Goal: Transaction & Acquisition: Purchase product/service

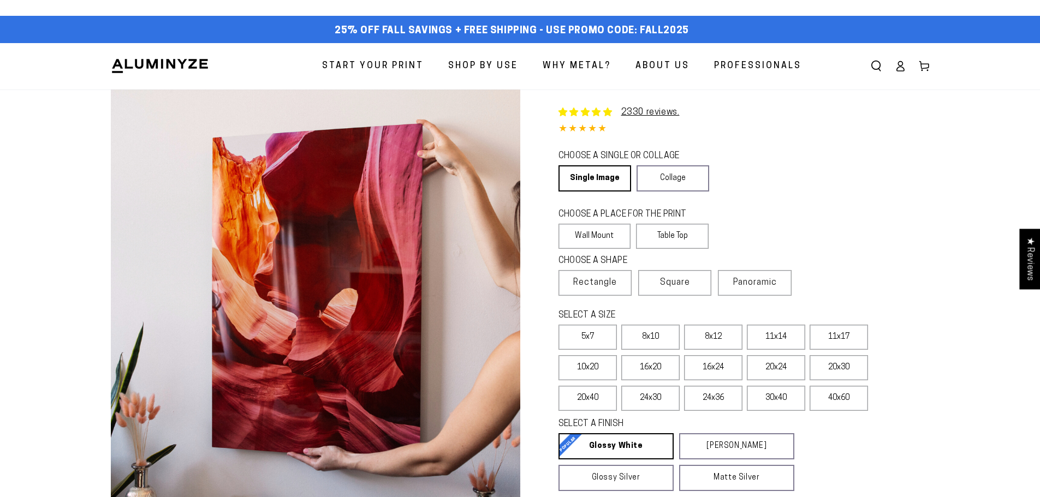
select select "**********"
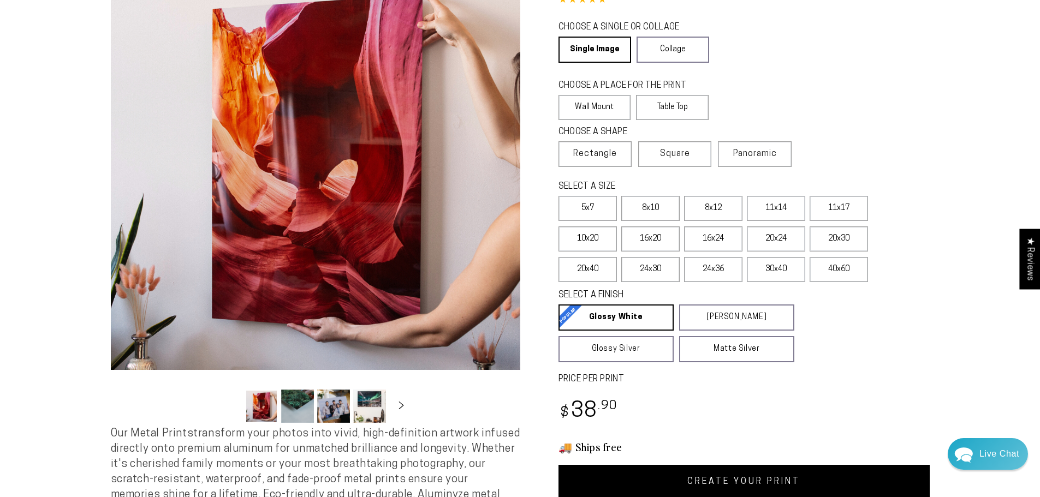
scroll to position [109, 0]
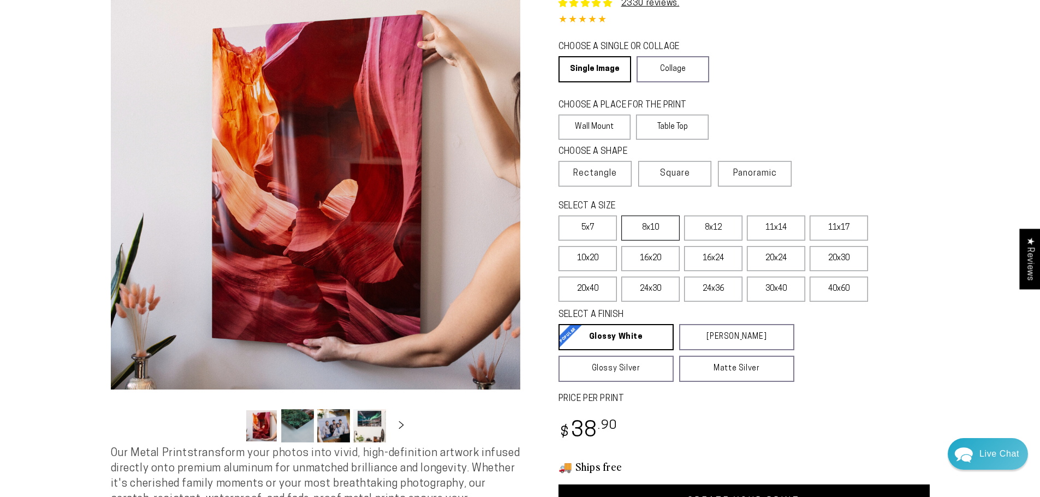
click at [653, 216] on label "8x10" at bounding box center [650, 228] width 58 height 25
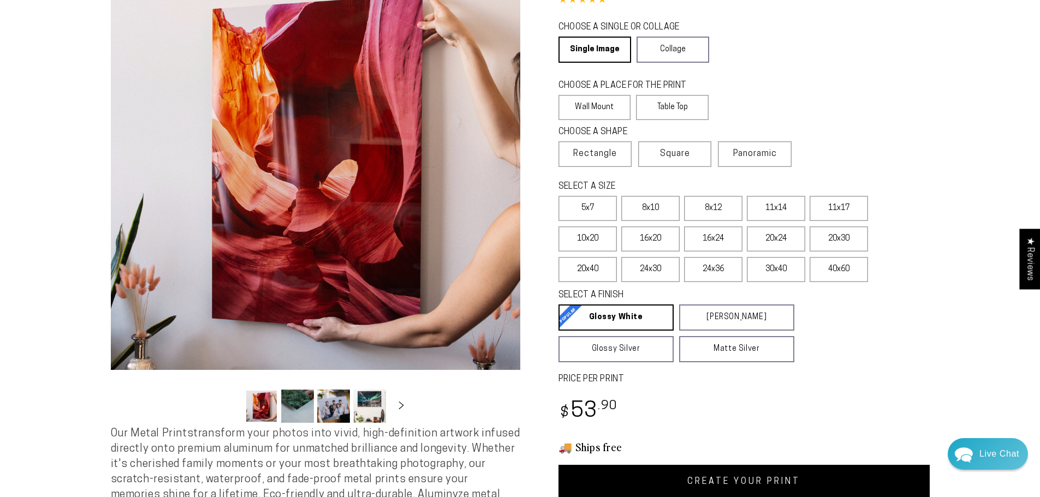
scroll to position [164, 0]
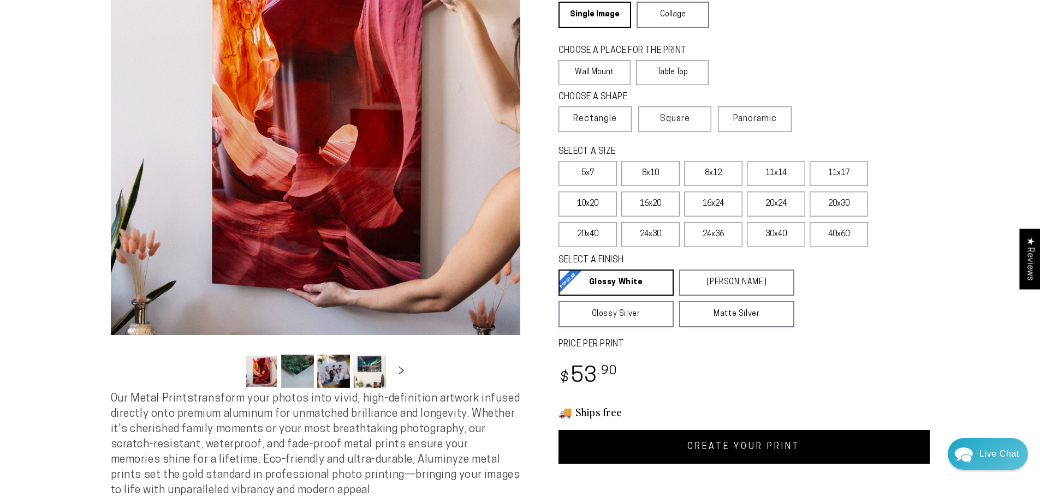
click at [744, 439] on link "CREATE YOUR PRINT" at bounding box center [743, 447] width 371 height 34
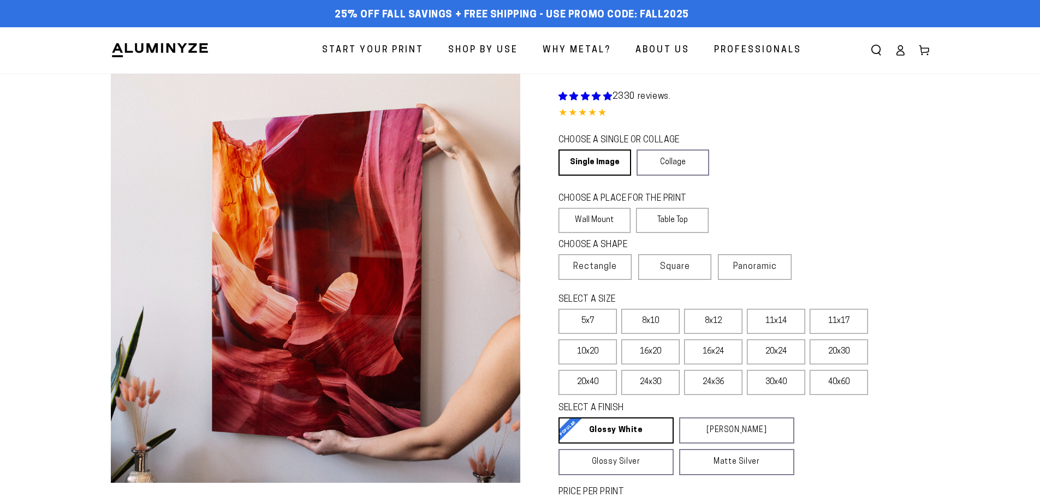
scroll to position [164, 0]
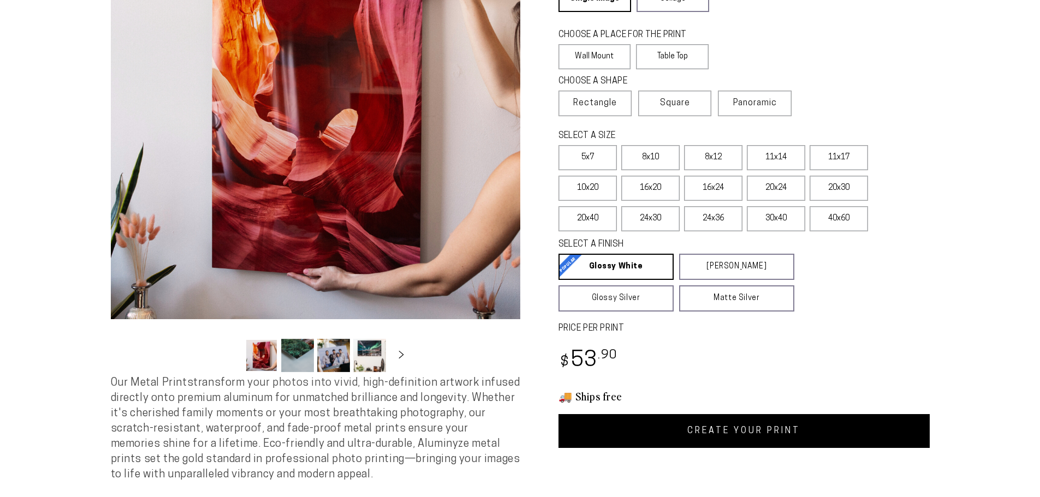
select select "**********"
click at [660, 161] on label "8x10" at bounding box center [650, 157] width 58 height 25
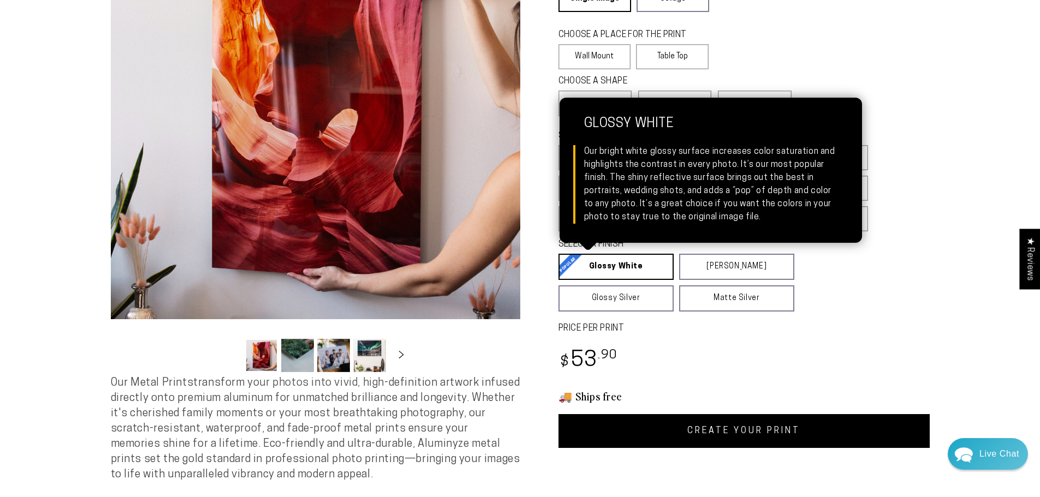
click at [642, 269] on link "Glossy White Glossy White Our bright white glossy surface increases color satur…" at bounding box center [615, 267] width 115 height 26
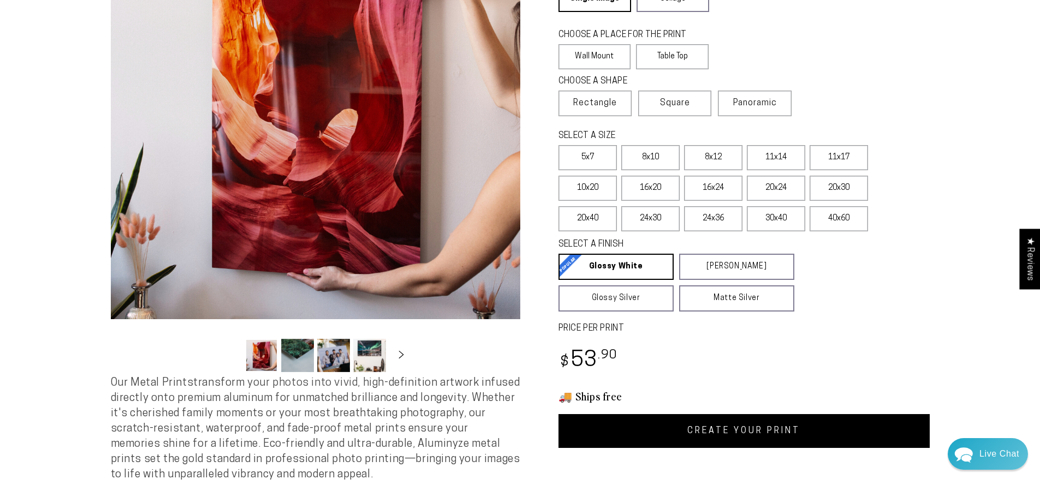
click at [749, 438] on link "CREATE YOUR PRINT" at bounding box center [743, 431] width 371 height 34
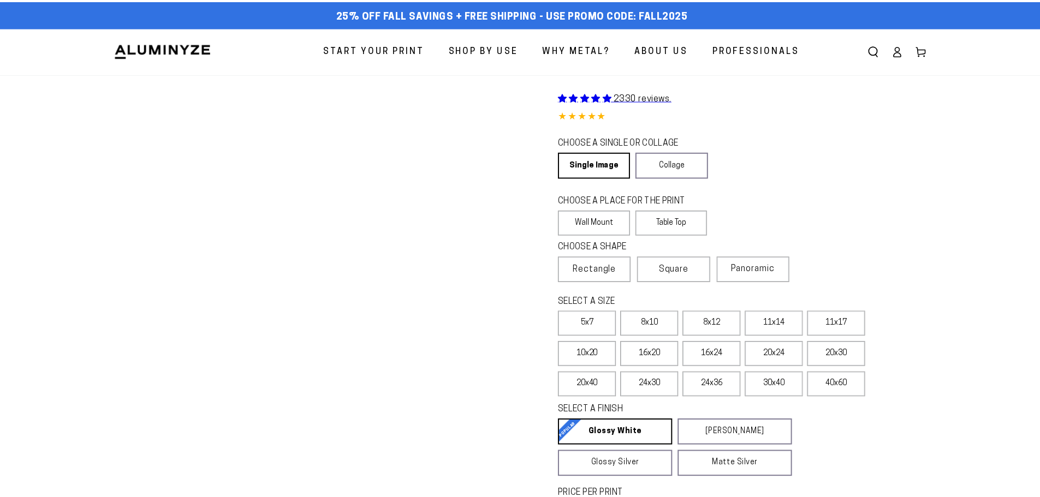
scroll to position [164, 0]
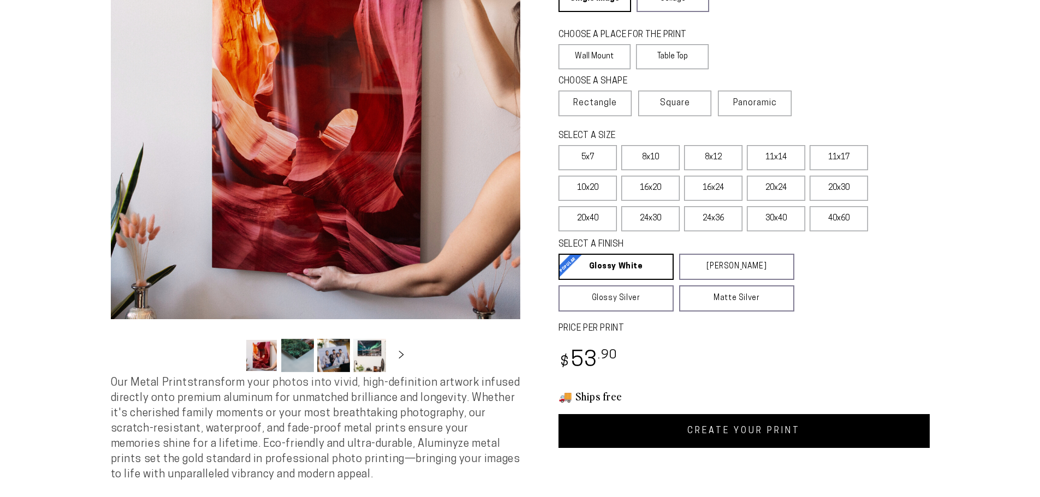
select select "**********"
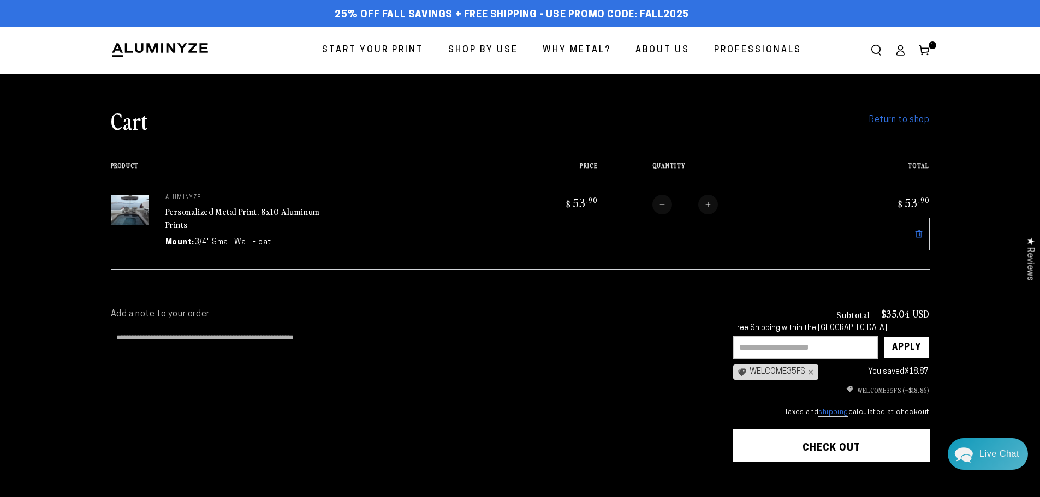
click at [913, 121] on link "Return to shop" at bounding box center [899, 120] width 60 height 16
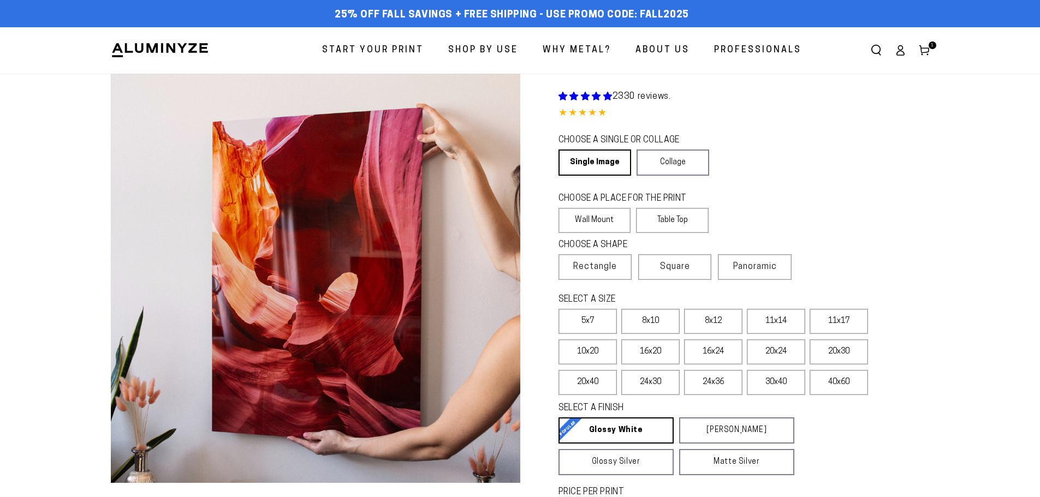
select select "**********"
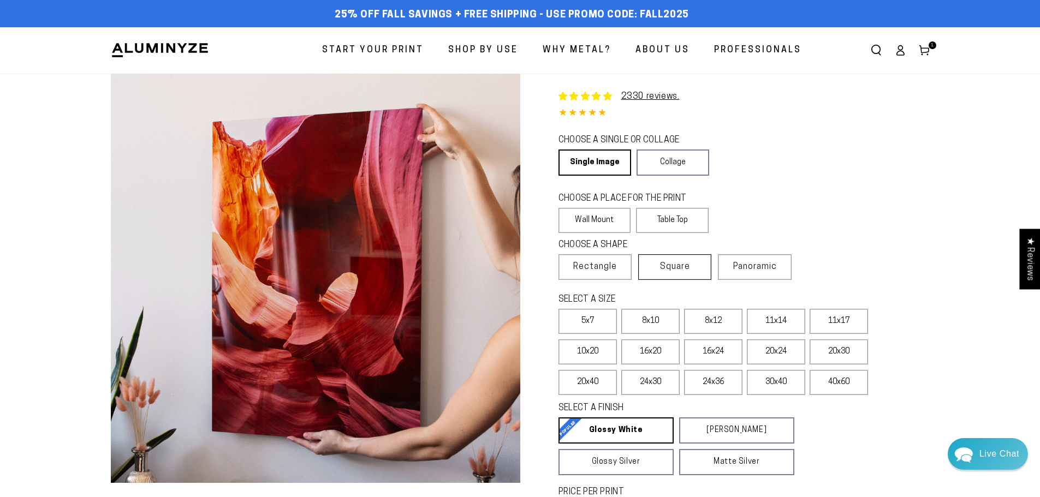
click at [677, 264] on span "Square" at bounding box center [675, 266] width 30 height 13
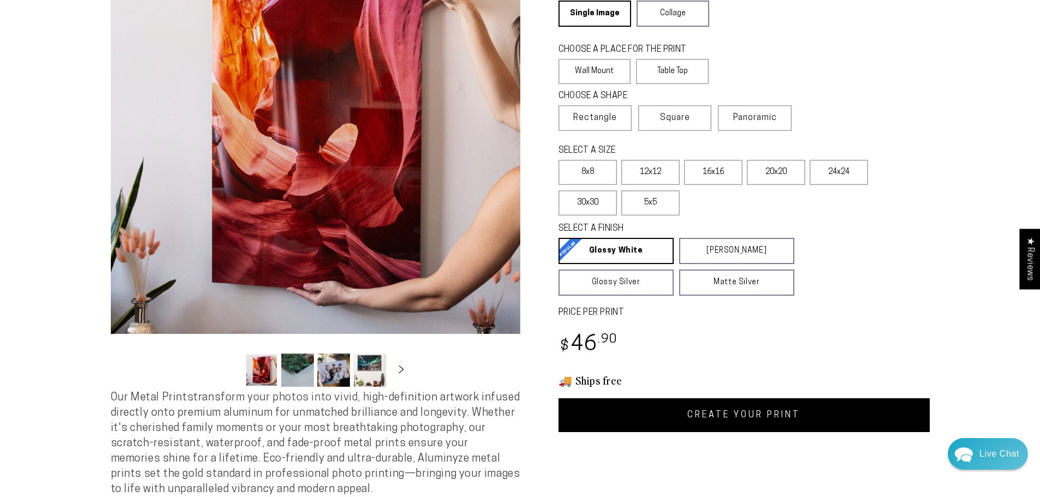
scroll to position [164, 0]
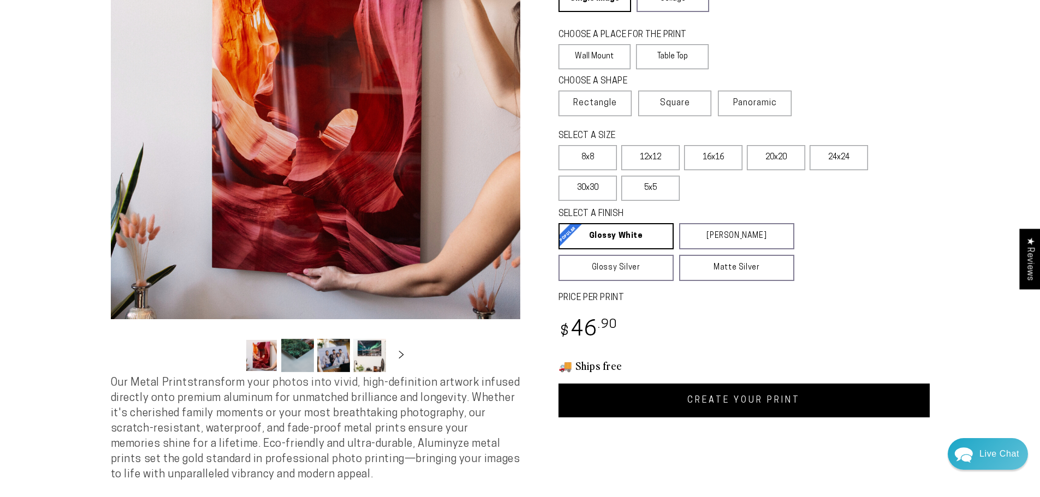
click at [728, 395] on link "CREATE YOUR PRINT" at bounding box center [743, 401] width 371 height 34
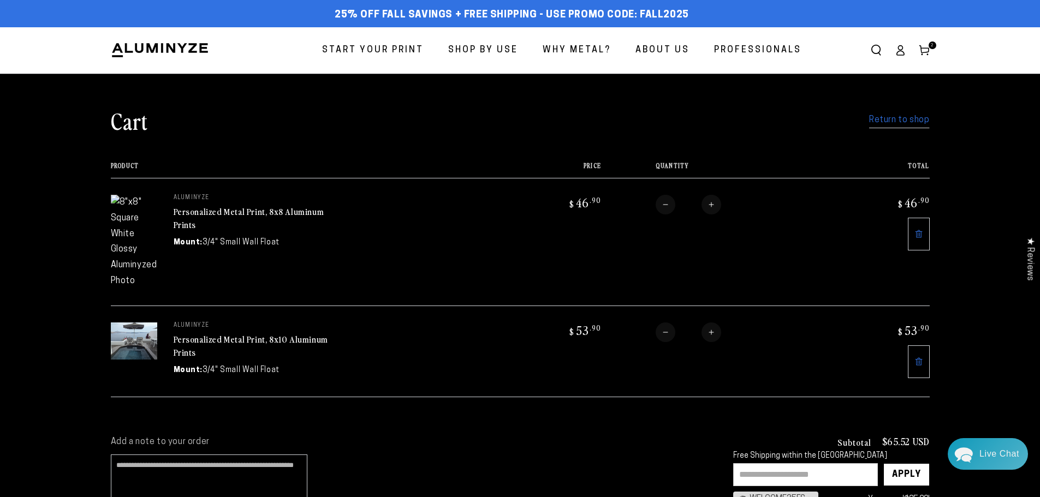
click at [129, 217] on img at bounding box center [134, 242] width 46 height 94
click at [208, 213] on link "Personalized Metal Print, 8x8 Aluminum Prints" at bounding box center [249, 218] width 151 height 26
click at [922, 234] on icon at bounding box center [918, 234] width 9 height 9
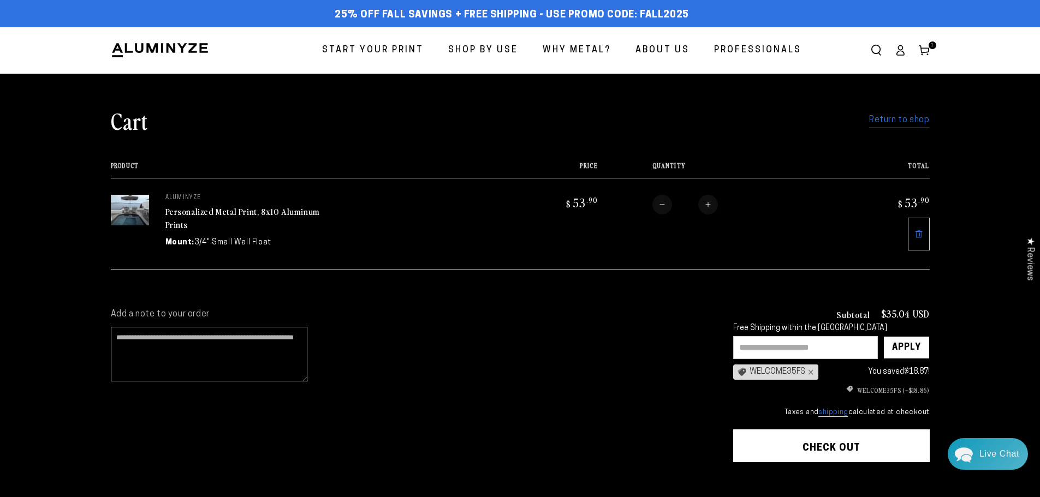
click at [886, 121] on link "Return to shop" at bounding box center [899, 120] width 60 height 16
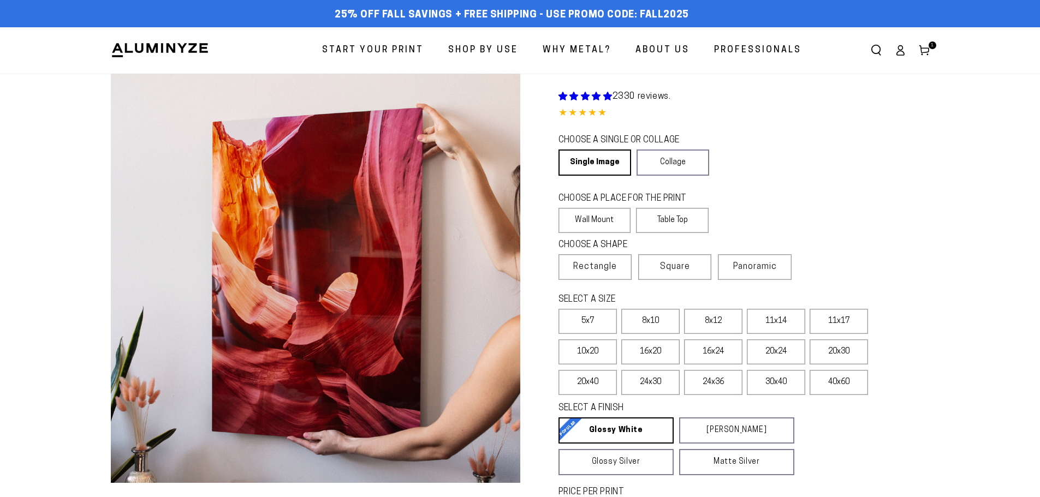
select select "**********"
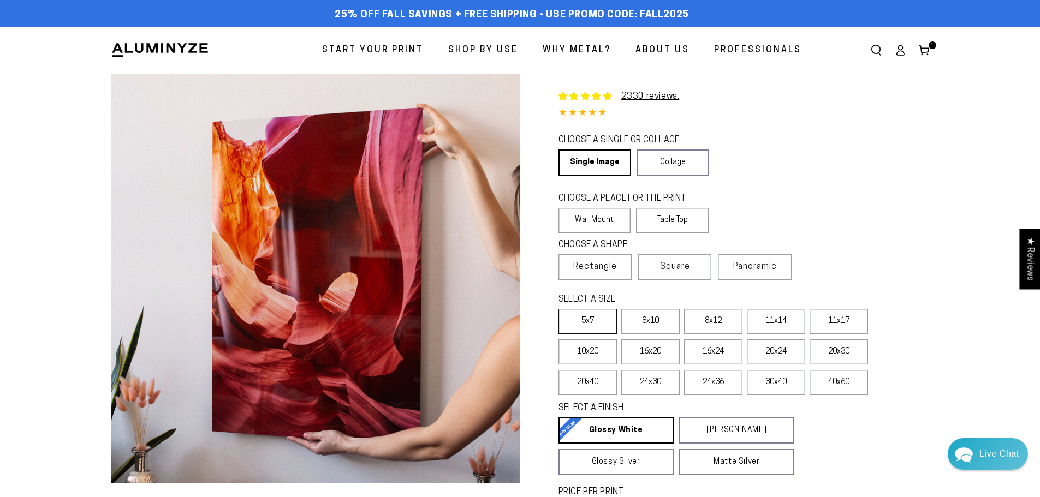
click at [571, 321] on label "5x7" at bounding box center [587, 321] width 58 height 25
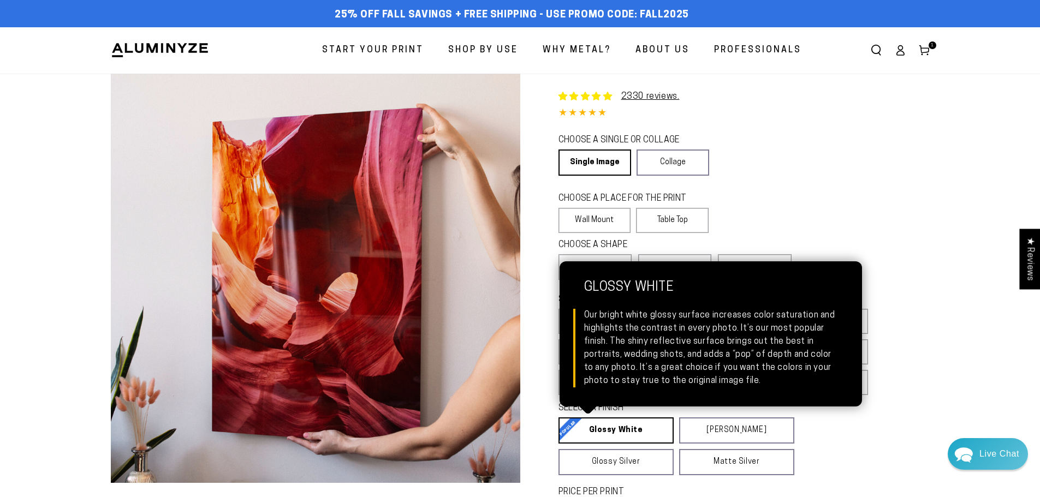
click at [629, 427] on link "Glossy White Glossy White Our bright white glossy surface increases color satur…" at bounding box center [615, 431] width 115 height 26
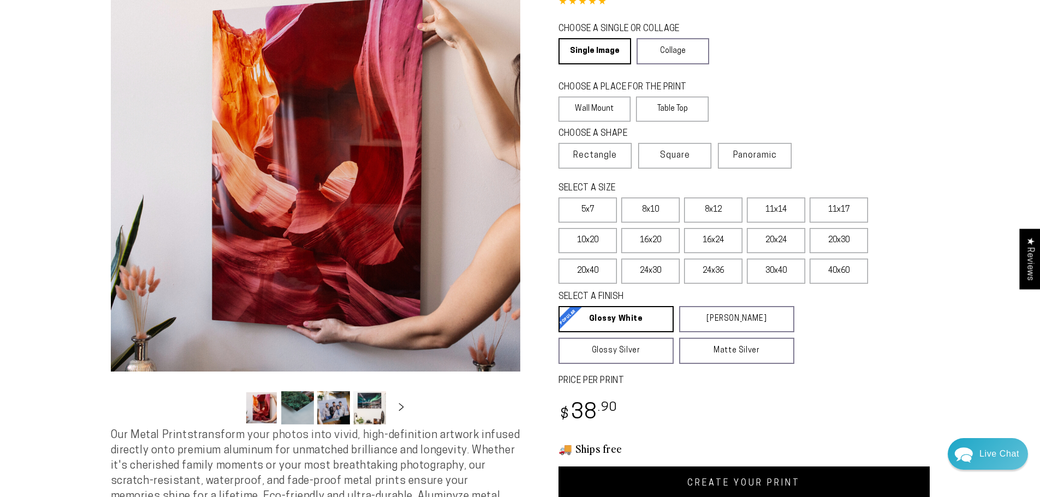
scroll to position [164, 0]
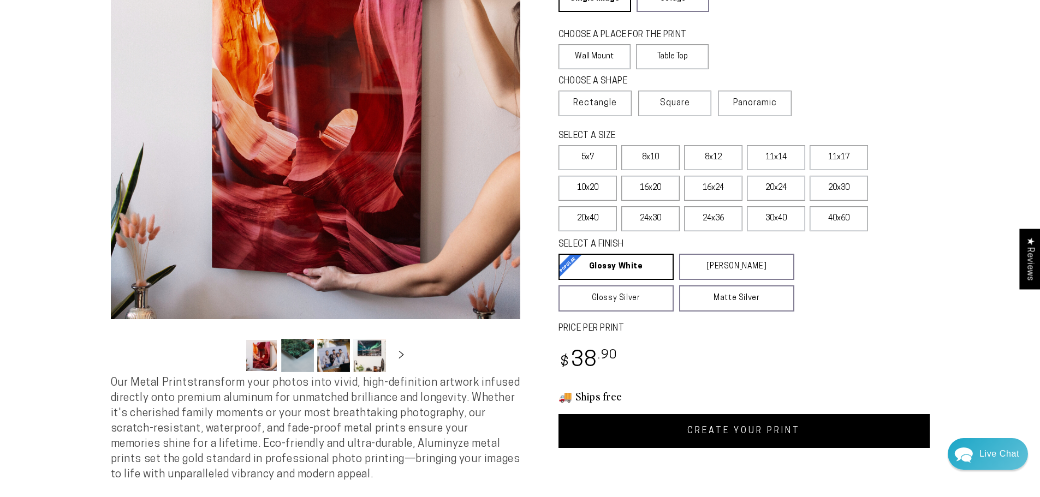
click at [765, 431] on link "CREATE YOUR PRINT" at bounding box center [743, 431] width 371 height 34
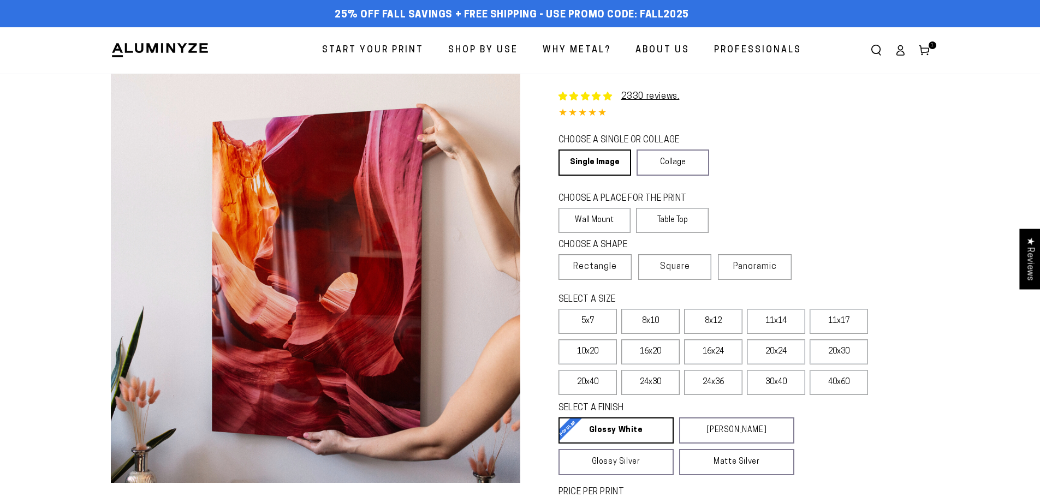
select select "**********"
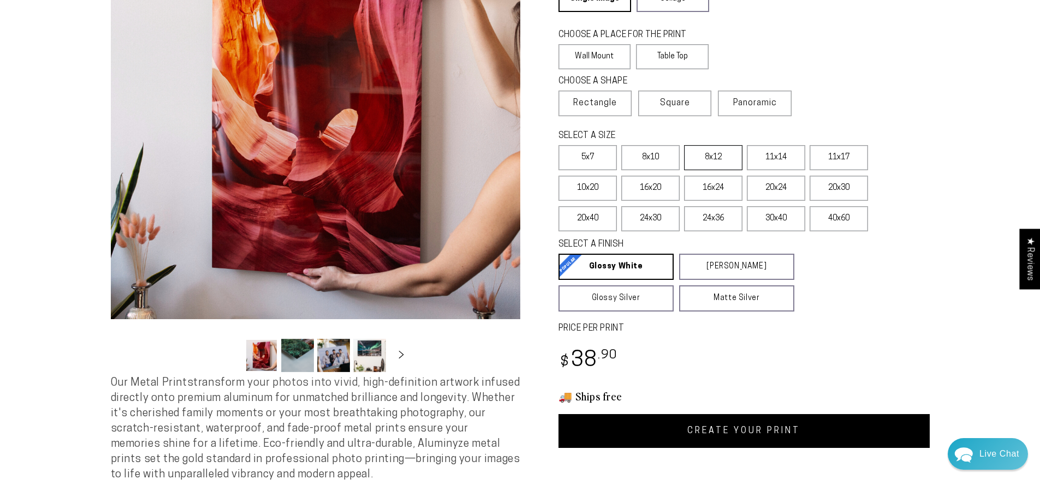
click at [730, 152] on label "8x12" at bounding box center [713, 157] width 58 height 25
click at [753, 432] on link "CREATE YOUR PRINT" at bounding box center [743, 431] width 371 height 34
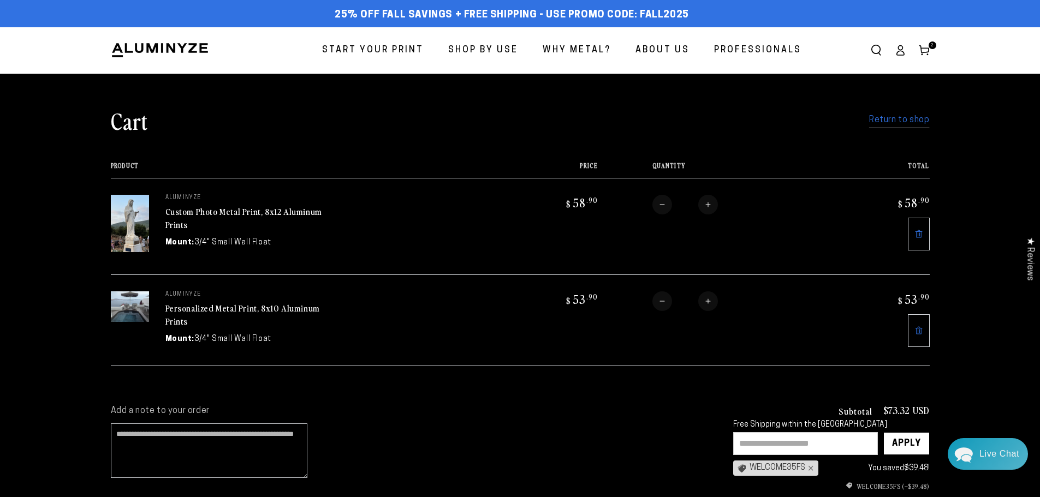
click at [872, 122] on link "Return to shop" at bounding box center [899, 120] width 60 height 16
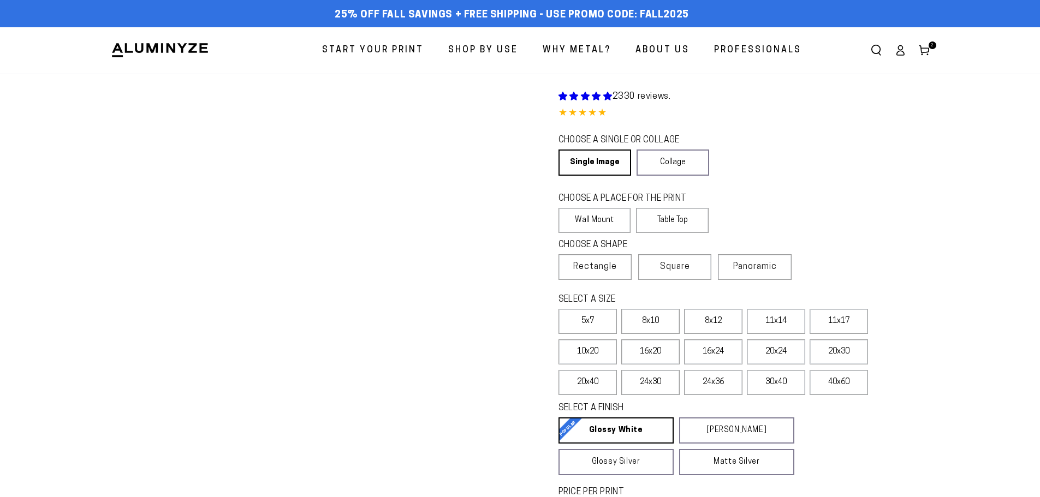
select select "**********"
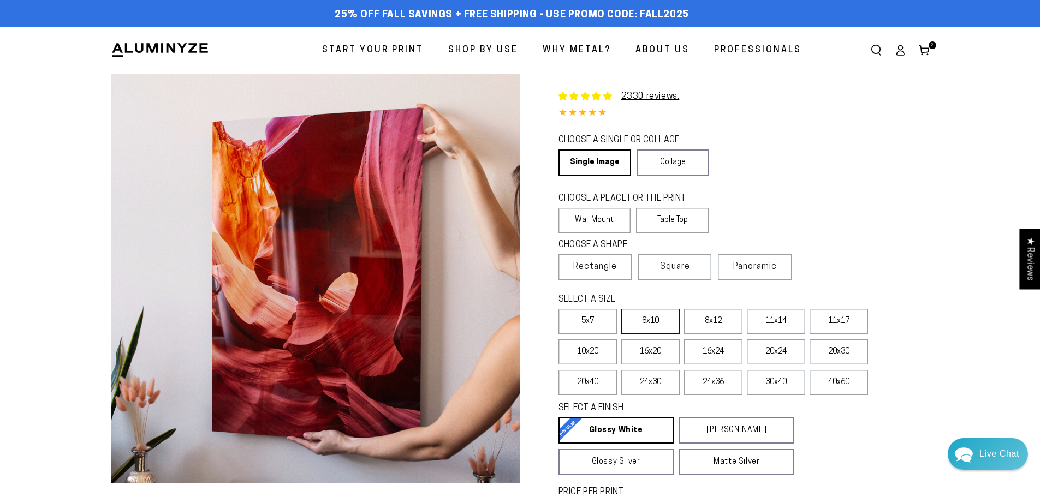
click at [654, 318] on label "8x10" at bounding box center [650, 321] width 58 height 25
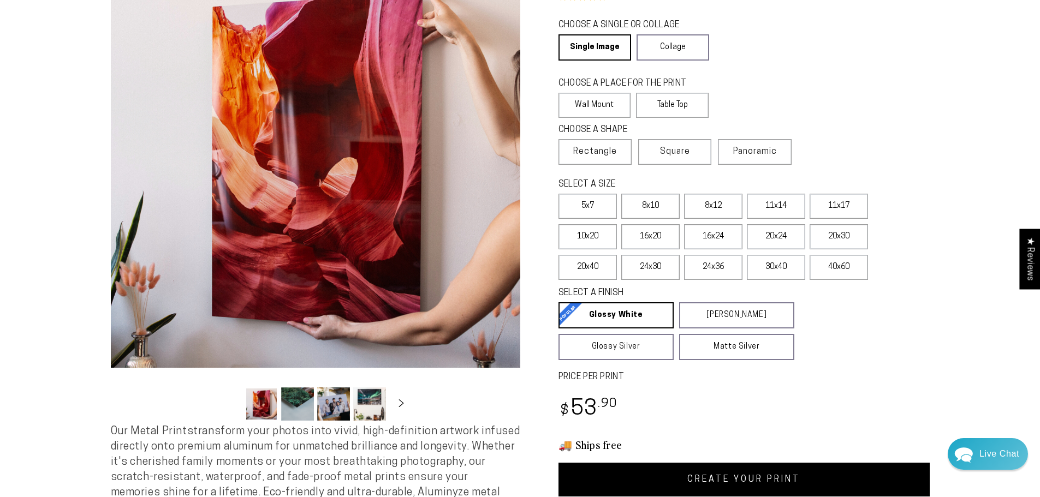
scroll to position [164, 0]
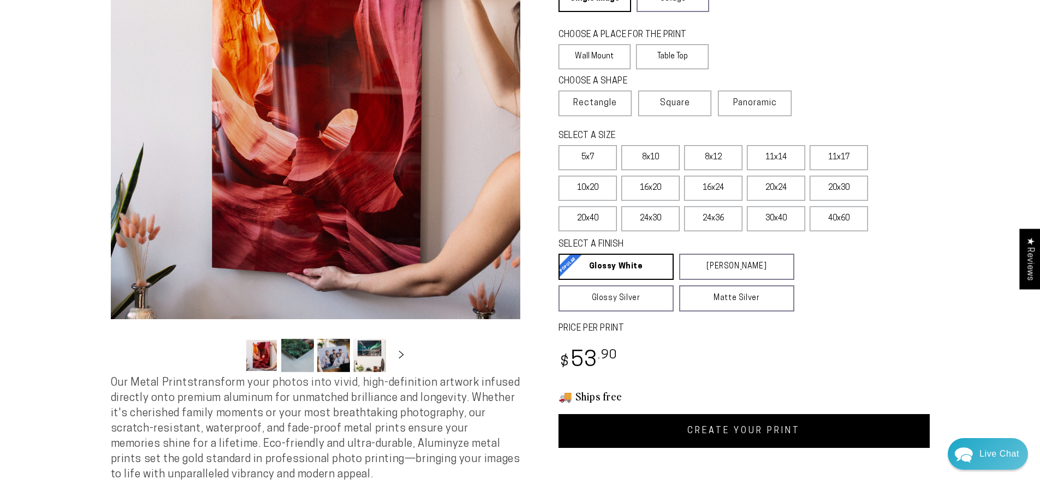
click at [789, 437] on link "CREATE YOUR PRINT" at bounding box center [743, 431] width 371 height 34
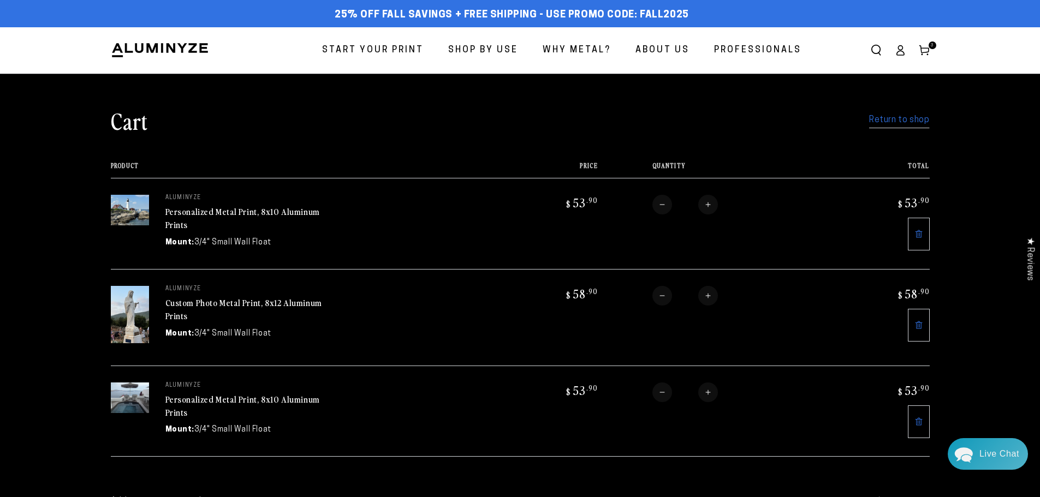
click at [128, 300] on img at bounding box center [130, 314] width 38 height 57
click at [196, 299] on link "Custom Photo Metal Print, 8x12 Aluminum Prints" at bounding box center [243, 309] width 157 height 26
click at [239, 299] on link "Custom Photo Metal Print, 8x12 Aluminum Prints" at bounding box center [243, 309] width 157 height 26
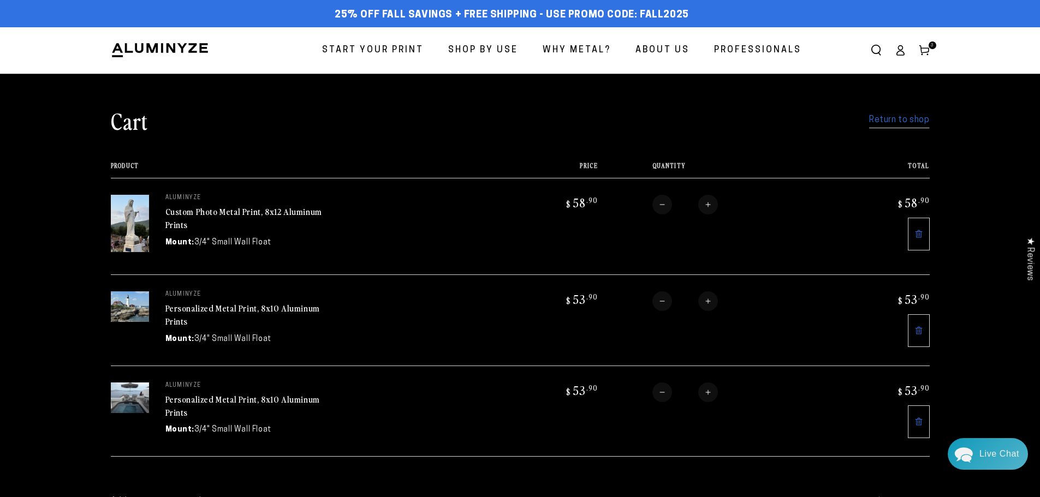
click at [904, 123] on link "Return to shop" at bounding box center [899, 120] width 60 height 16
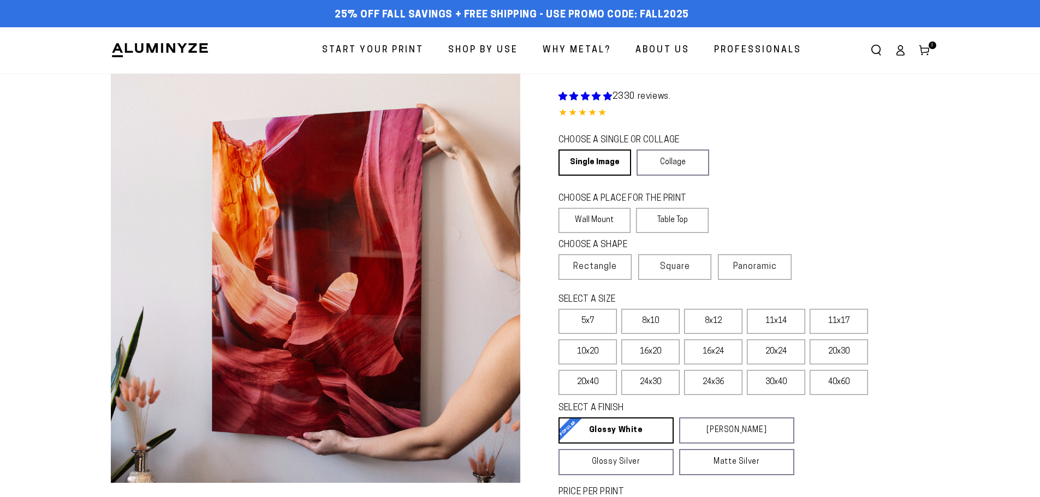
select select "**********"
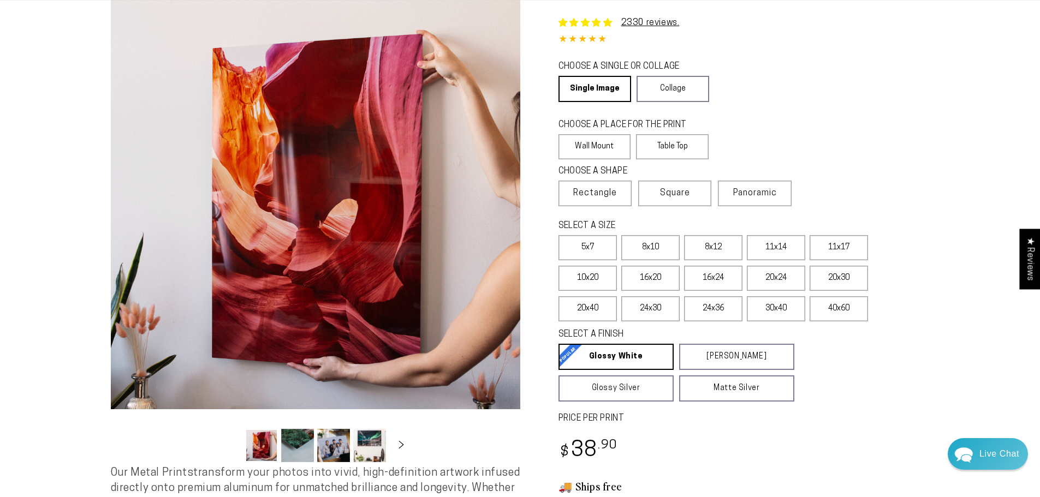
scroll to position [55, 0]
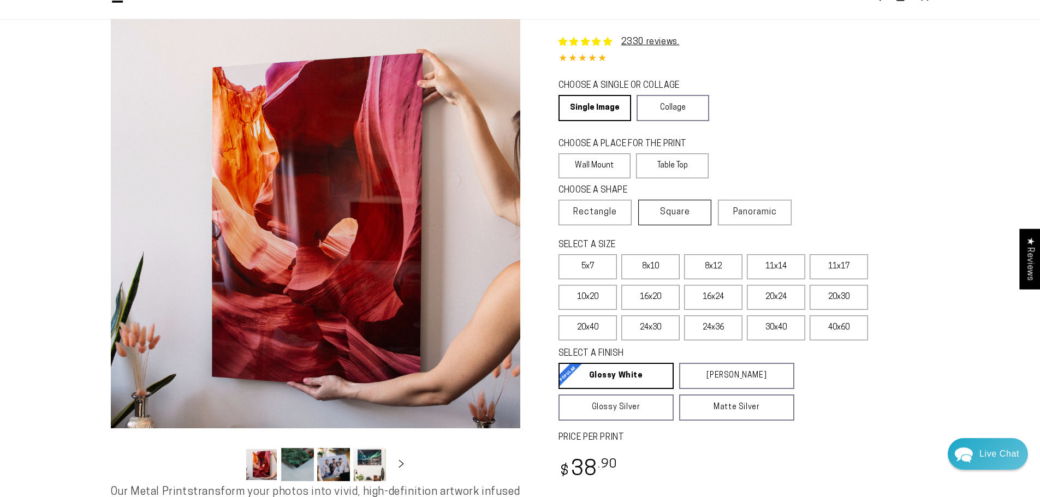
click at [686, 203] on label "Square" at bounding box center [674, 213] width 73 height 26
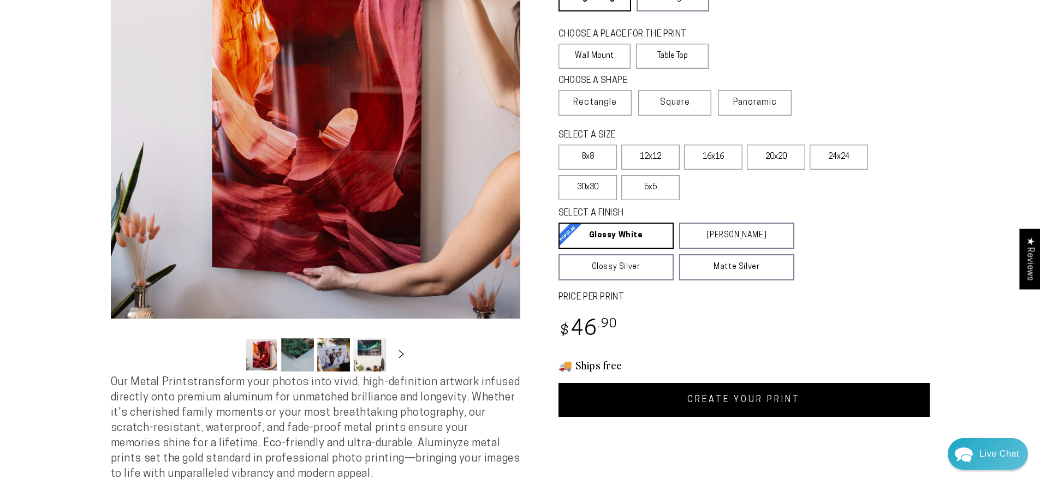
scroll to position [218, 0]
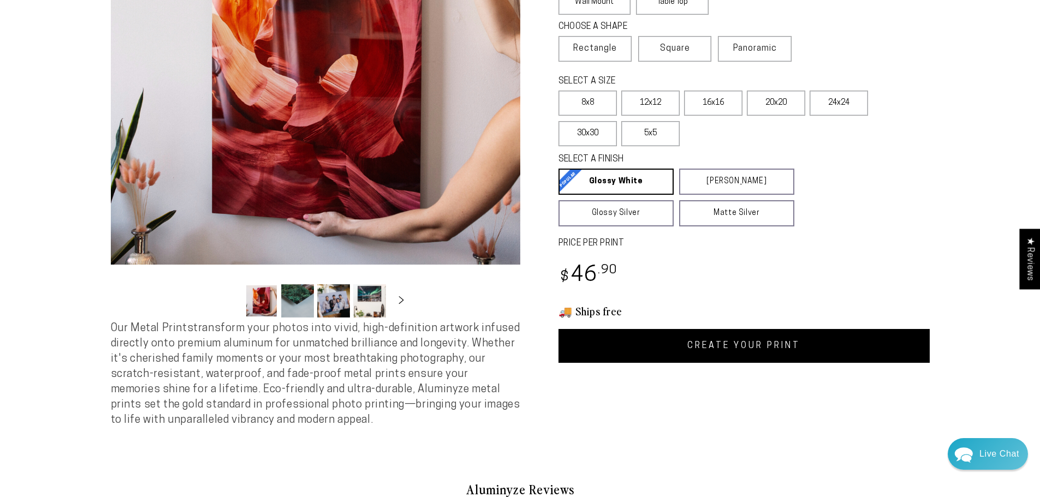
click at [774, 347] on link "CREATE YOUR PRINT" at bounding box center [743, 346] width 371 height 34
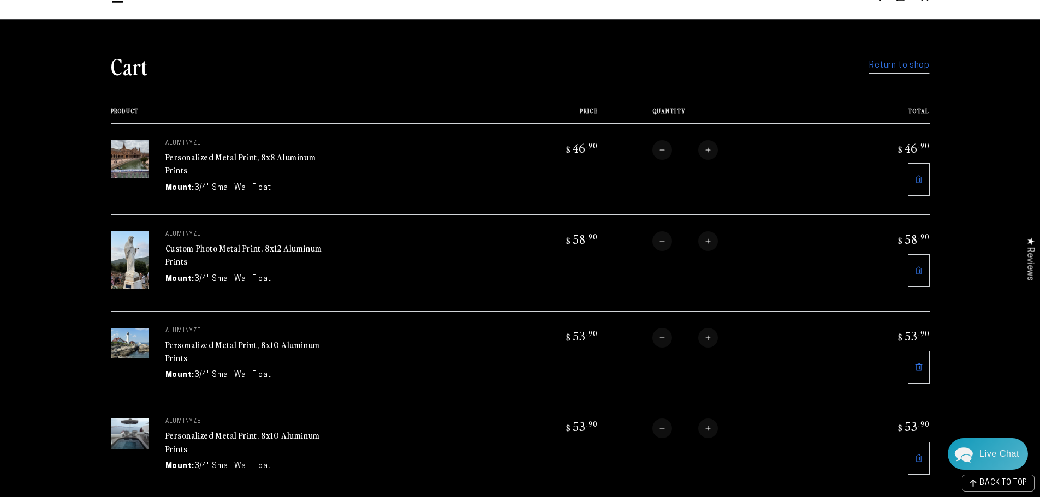
scroll to position [109, 0]
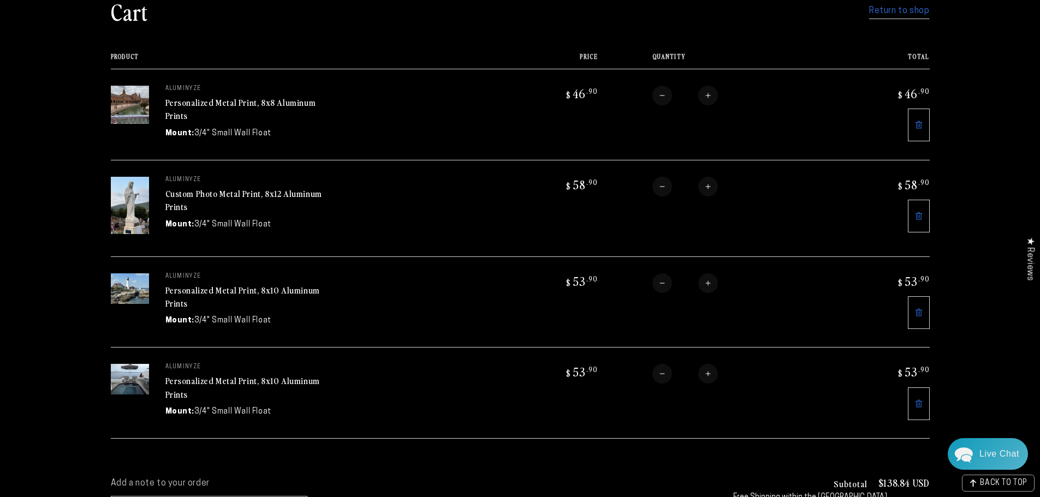
click at [898, 11] on link "Return to shop" at bounding box center [899, 11] width 60 height 16
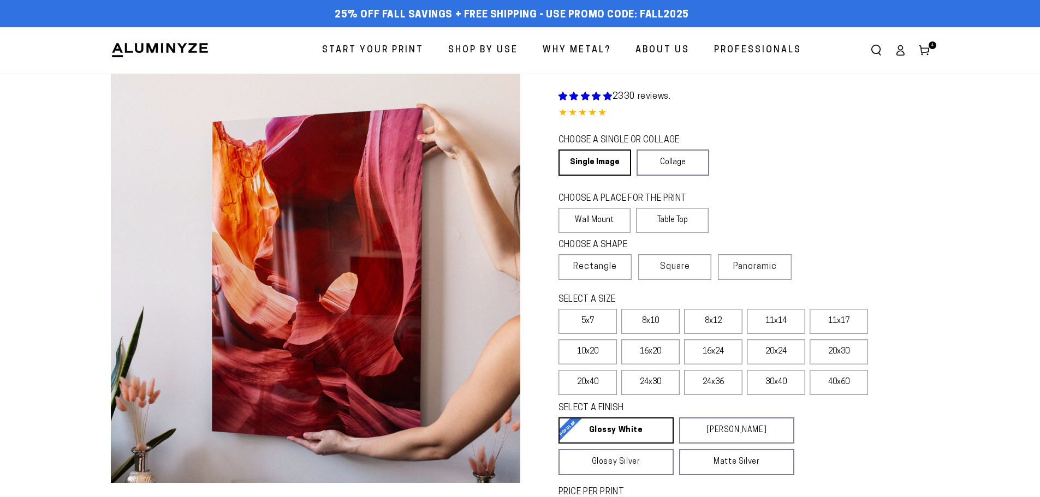
select select "**********"
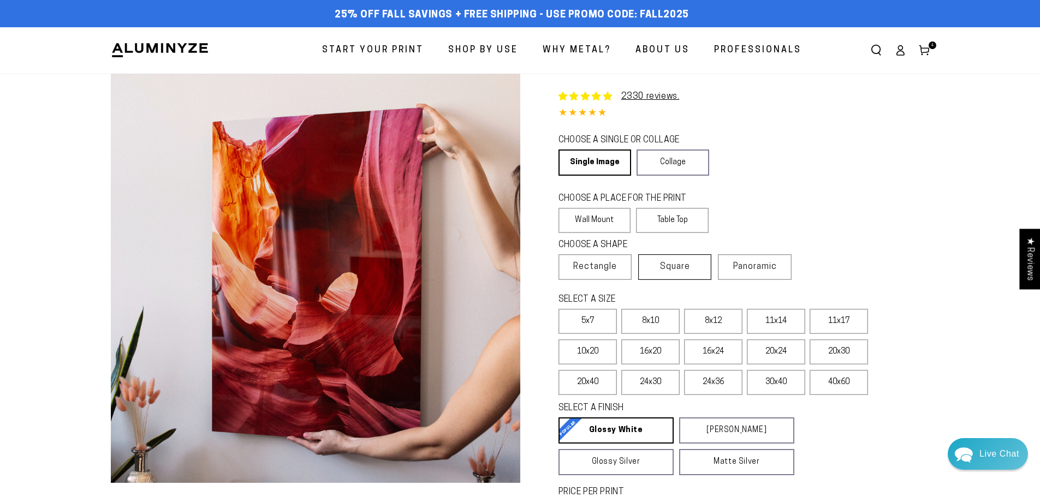
click at [680, 268] on span "Square" at bounding box center [675, 266] width 30 height 13
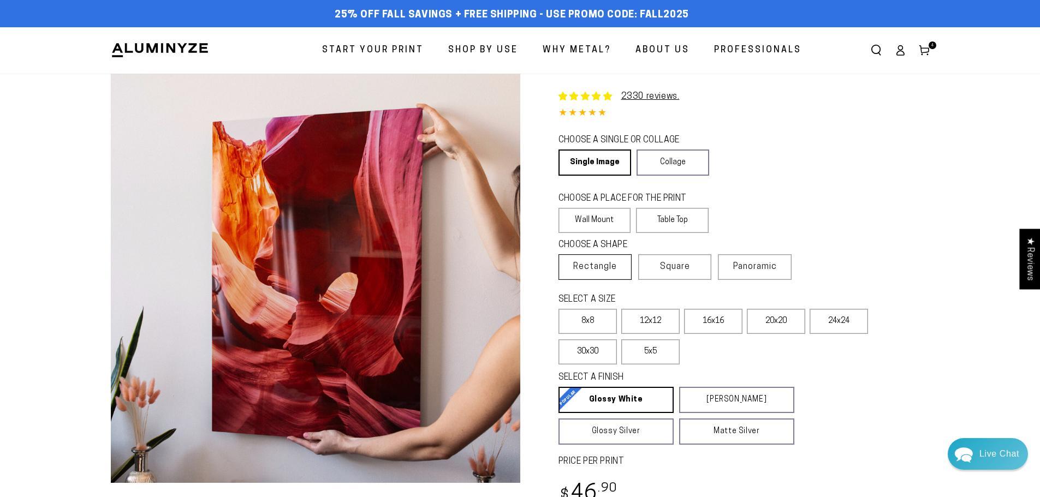
click at [590, 260] on span "Rectangle" at bounding box center [595, 266] width 44 height 13
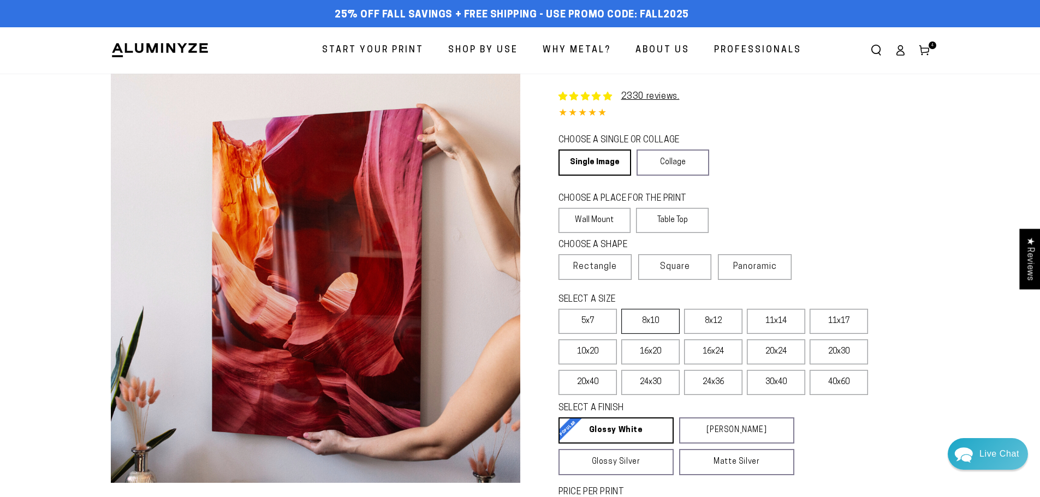
click at [668, 319] on label "8x10" at bounding box center [650, 321] width 58 height 25
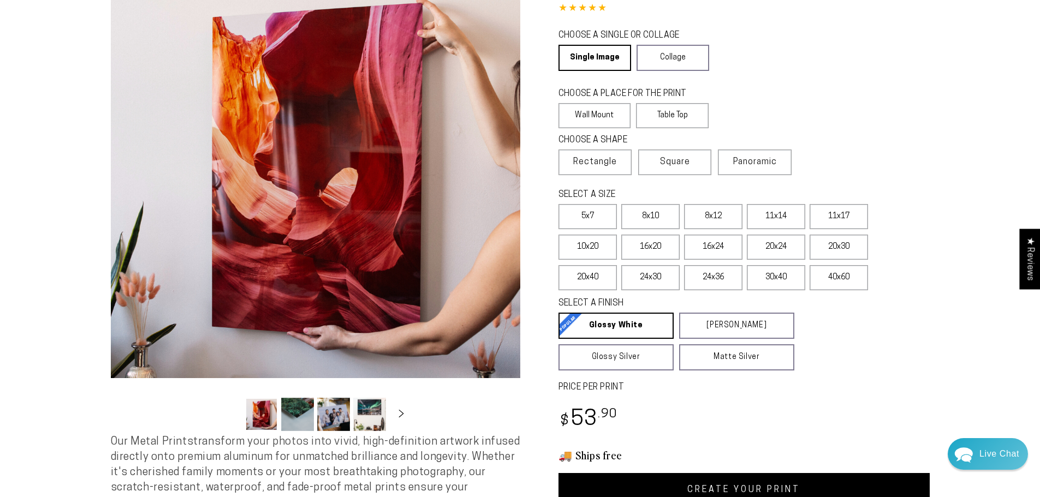
scroll to position [109, 0]
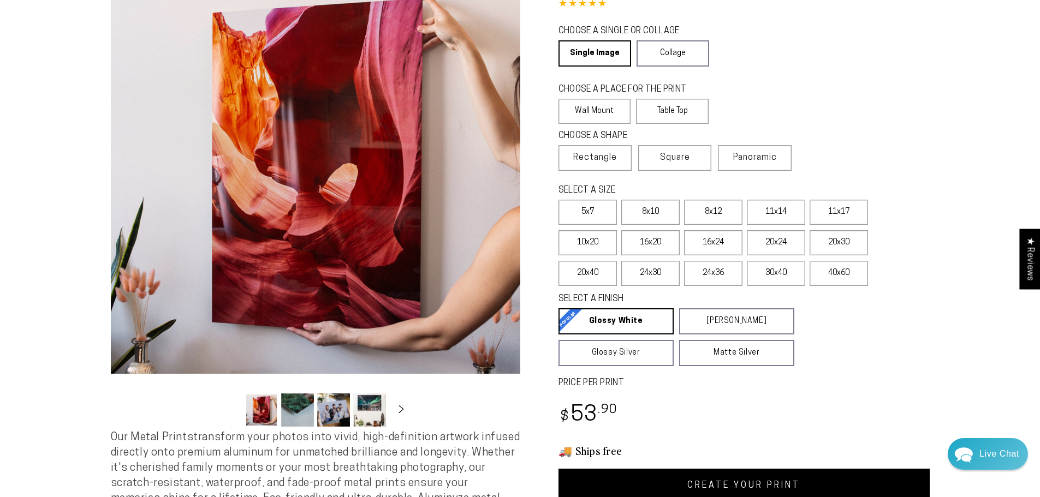
click at [731, 487] on link "CREATE YOUR PRINT" at bounding box center [743, 486] width 371 height 34
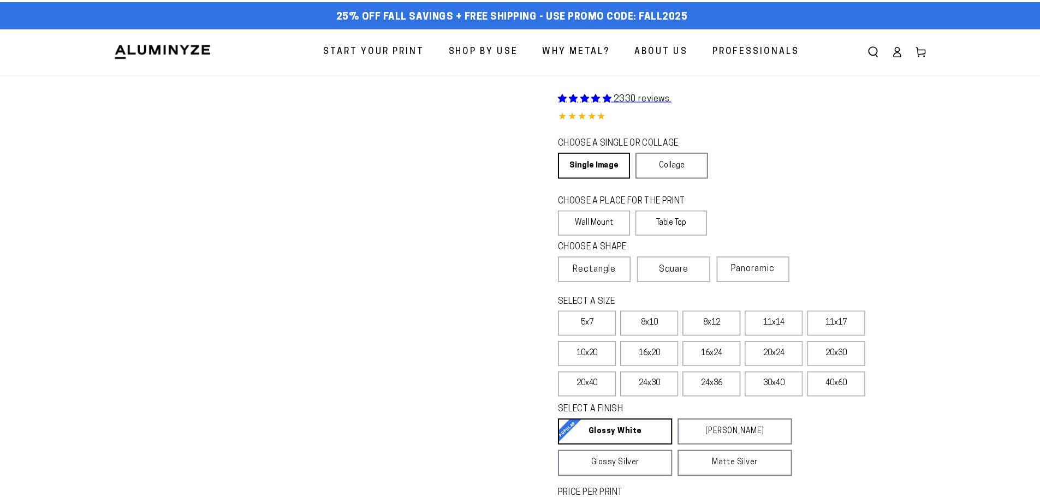
scroll to position [109, 0]
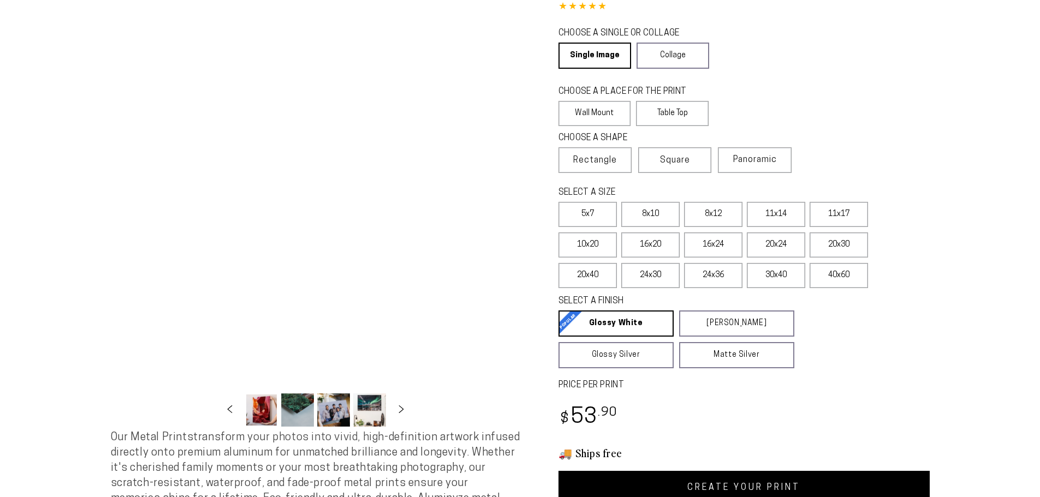
select select "**********"
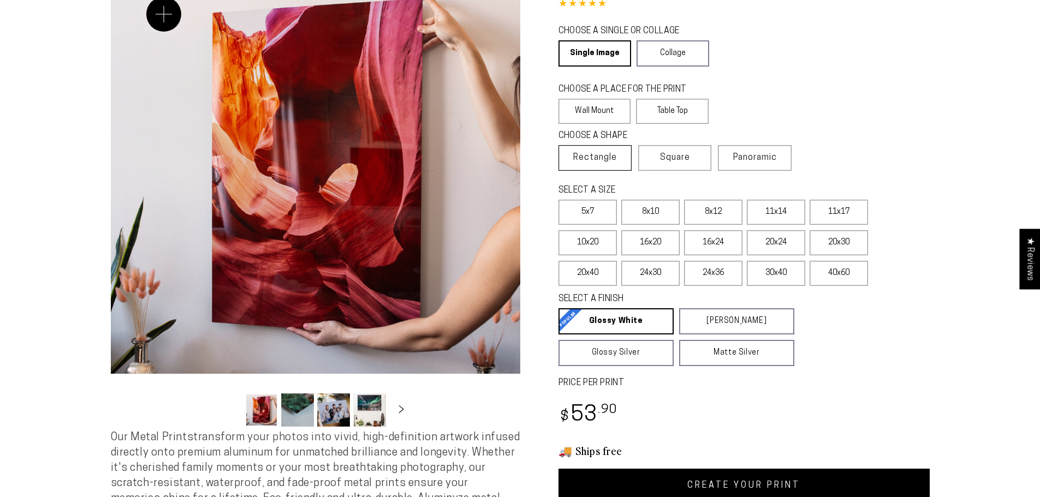
scroll to position [0, 0]
click at [787, 212] on label "11x14" at bounding box center [776, 212] width 58 height 25
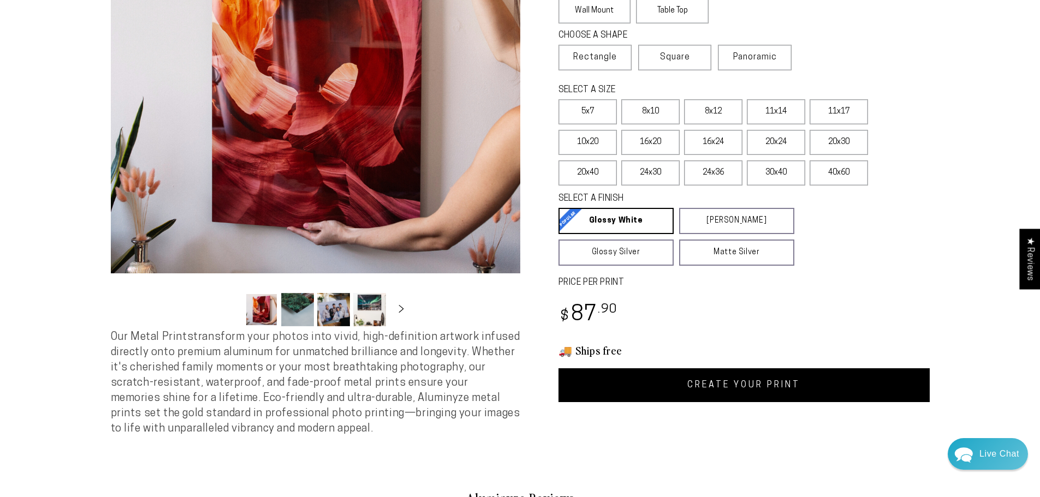
scroll to position [218, 0]
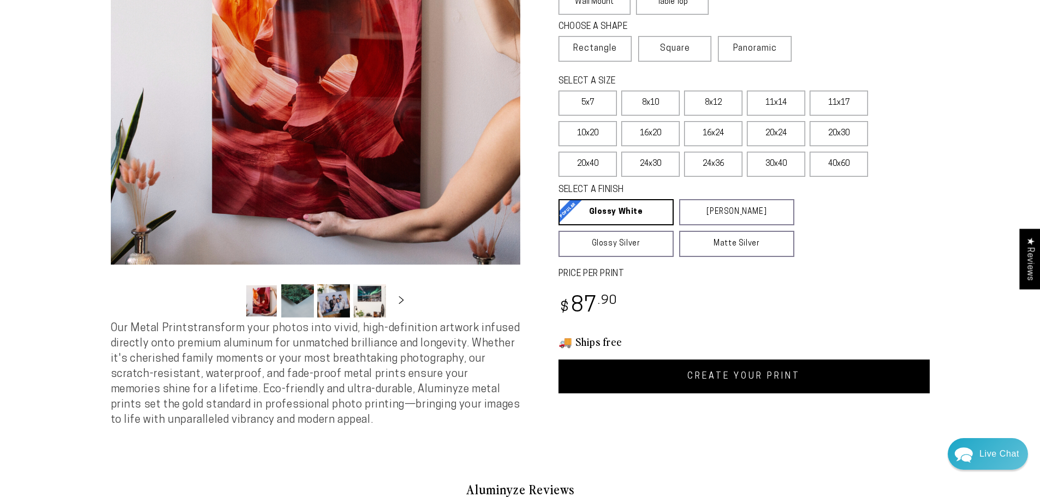
click at [755, 368] on link "CREATE YOUR PRINT" at bounding box center [743, 377] width 371 height 34
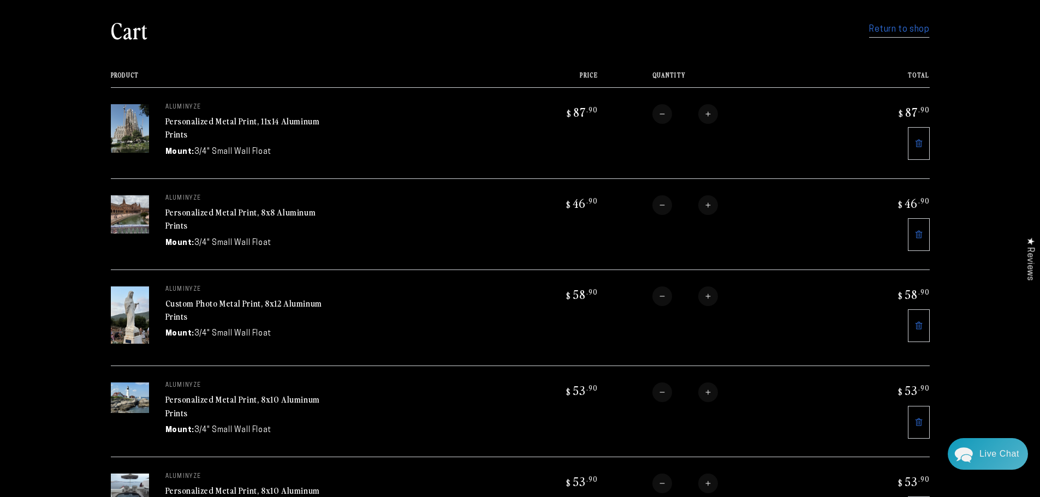
scroll to position [55, 0]
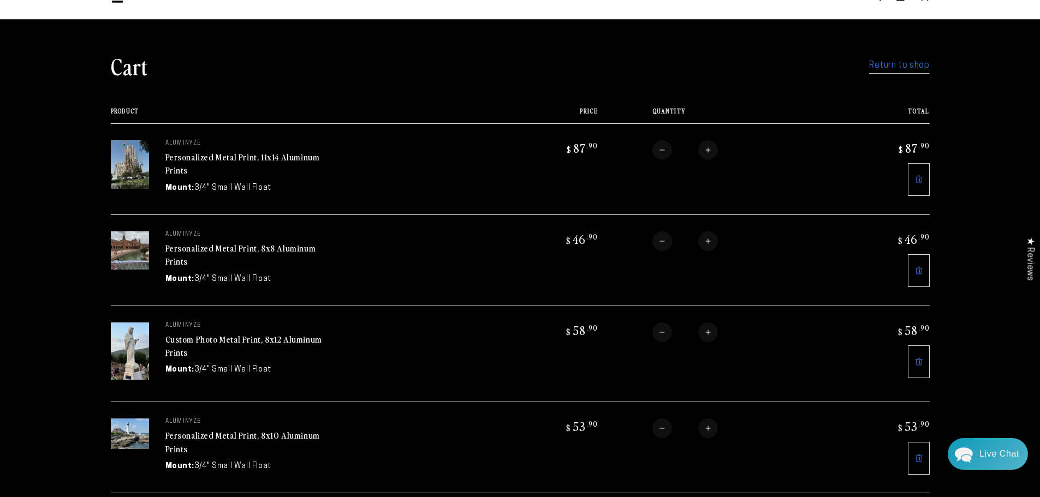
click at [901, 63] on link "Return to shop" at bounding box center [899, 66] width 60 height 16
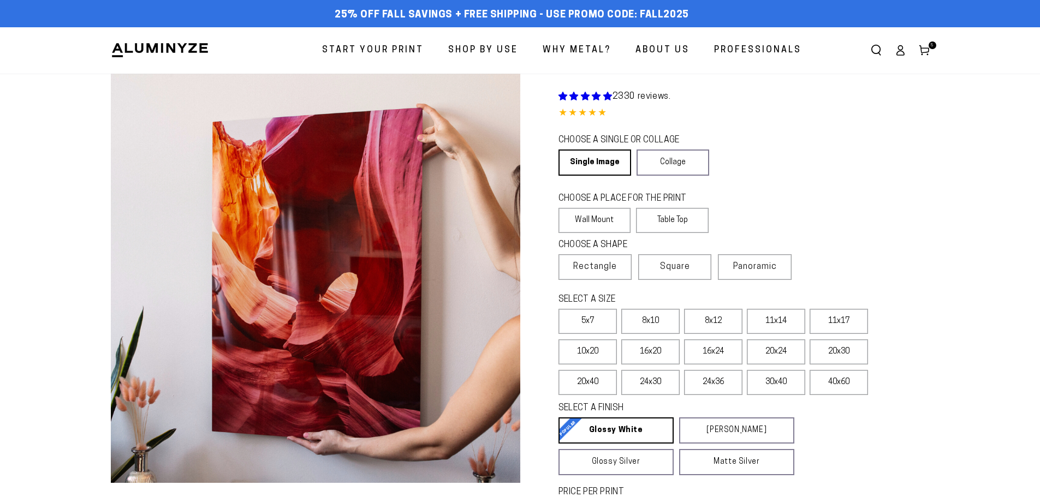
select select "**********"
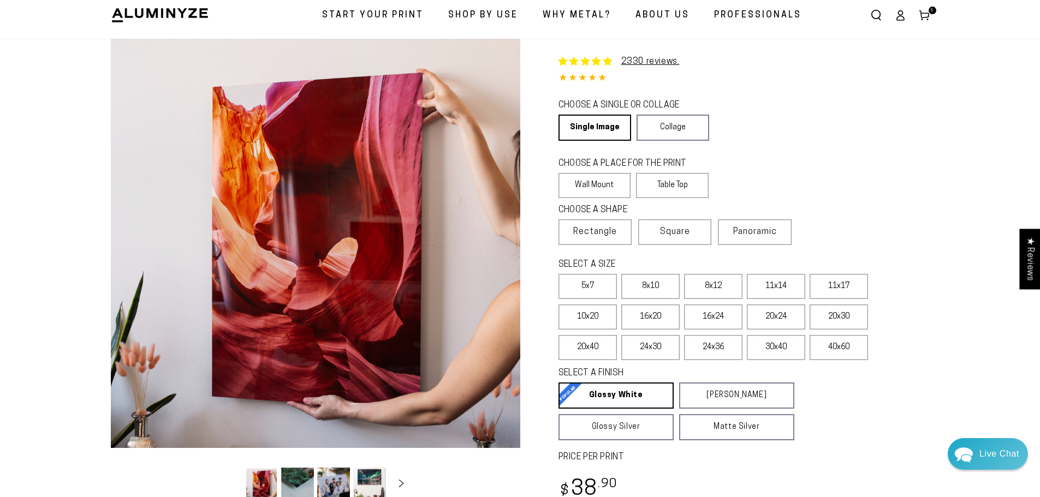
scroll to position [55, 0]
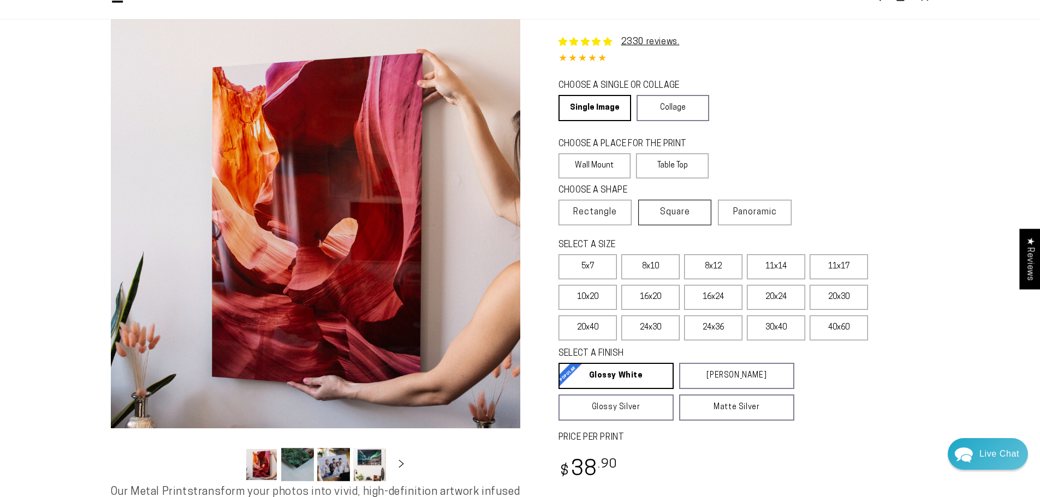
click at [693, 202] on label "Square" at bounding box center [674, 213] width 73 height 26
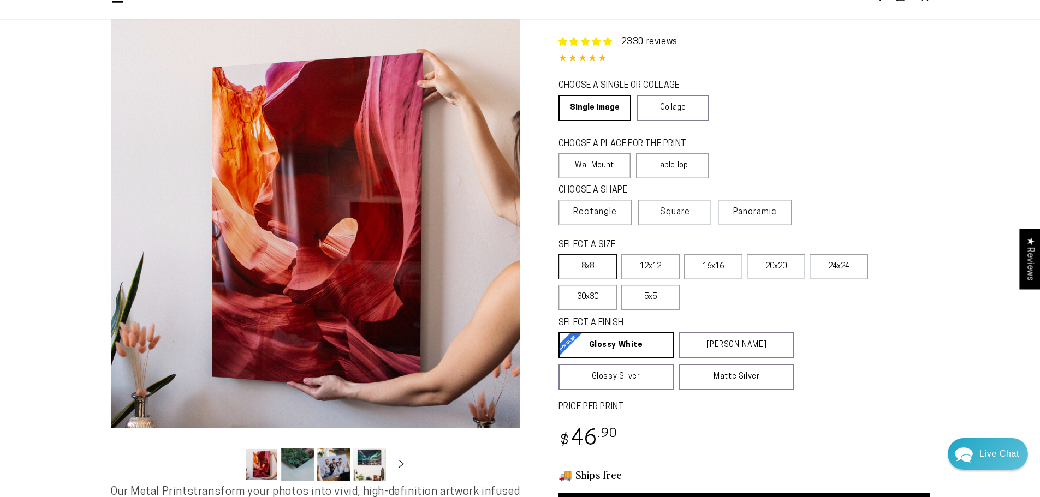
click at [583, 265] on label "8x8" at bounding box center [587, 266] width 58 height 25
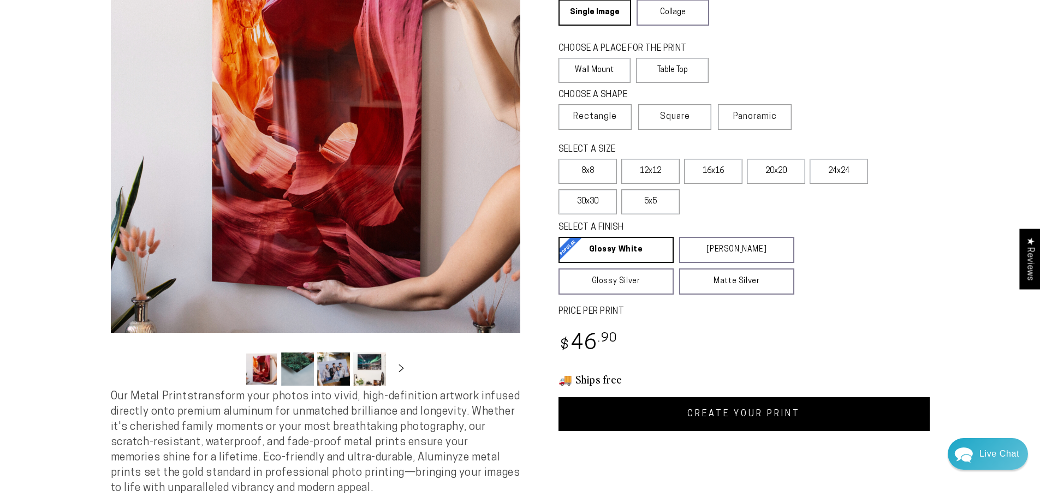
scroll to position [164, 0]
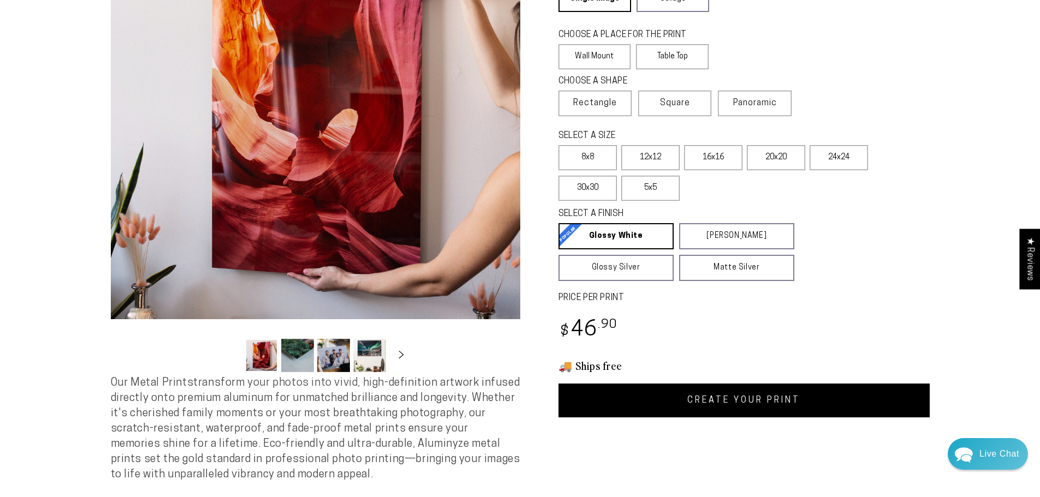
click at [754, 394] on link "CREATE YOUR PRINT" at bounding box center [743, 401] width 371 height 34
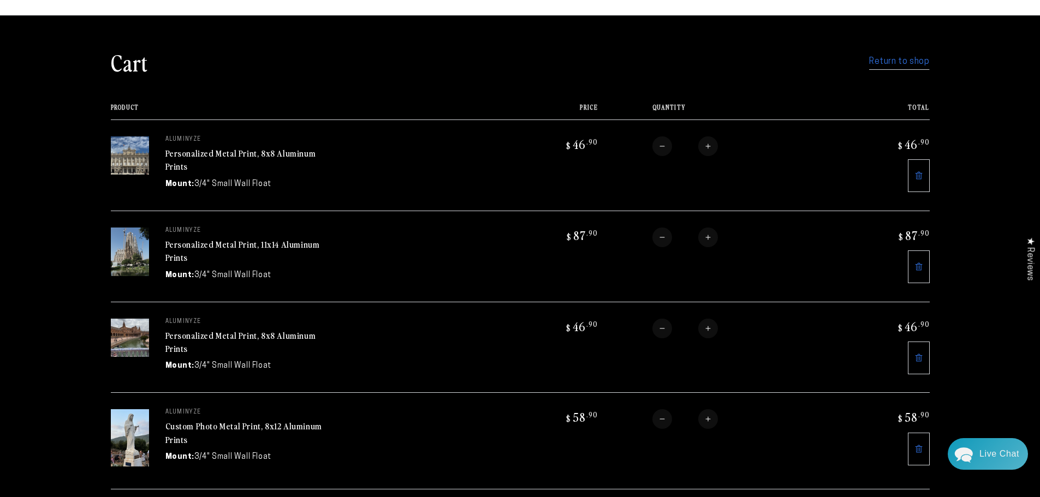
scroll to position [55, 0]
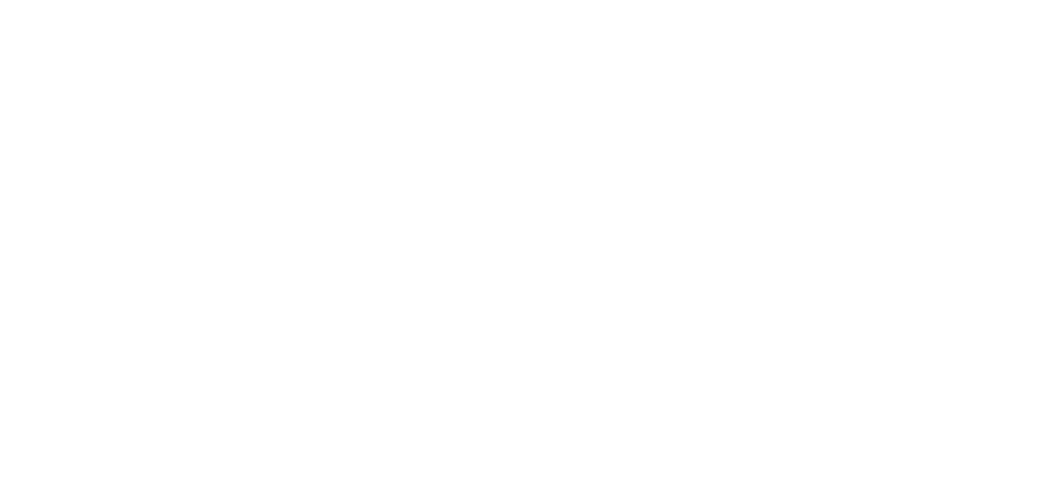
select select "**********"
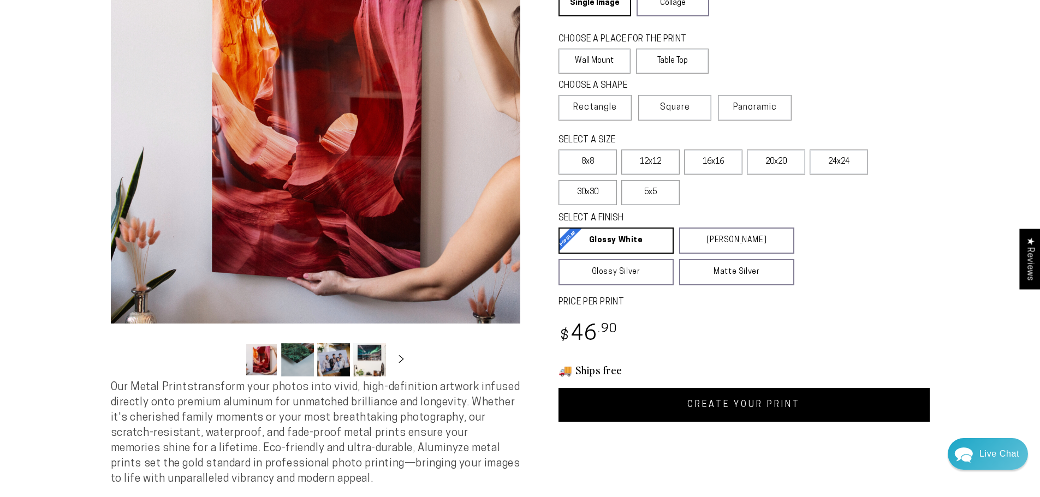
scroll to position [105, 0]
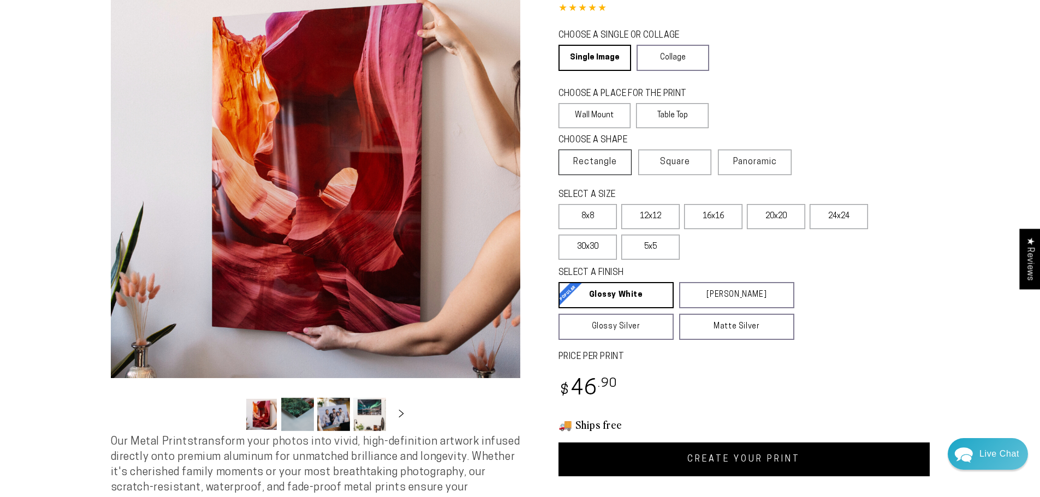
click at [582, 159] on span "Rectangle" at bounding box center [595, 162] width 44 height 13
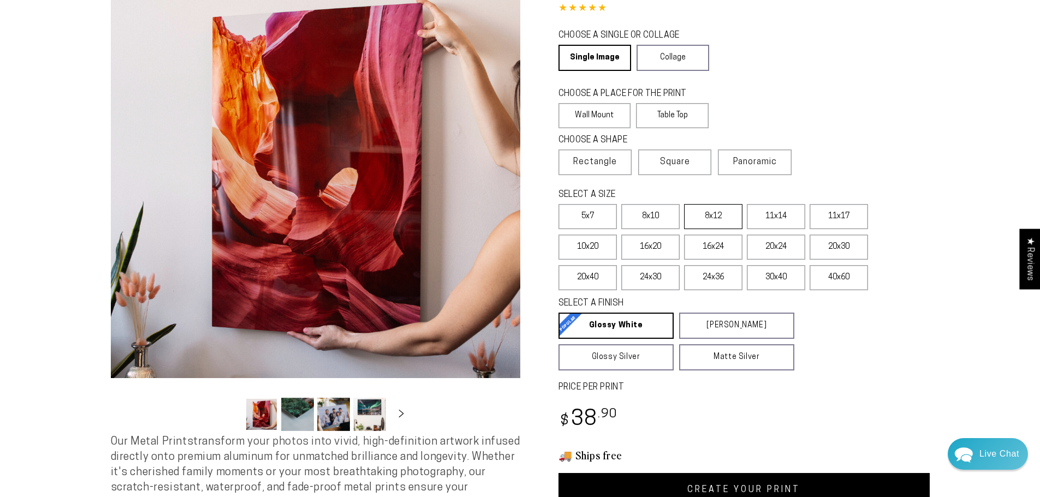
click at [724, 213] on label "8x12" at bounding box center [713, 216] width 58 height 25
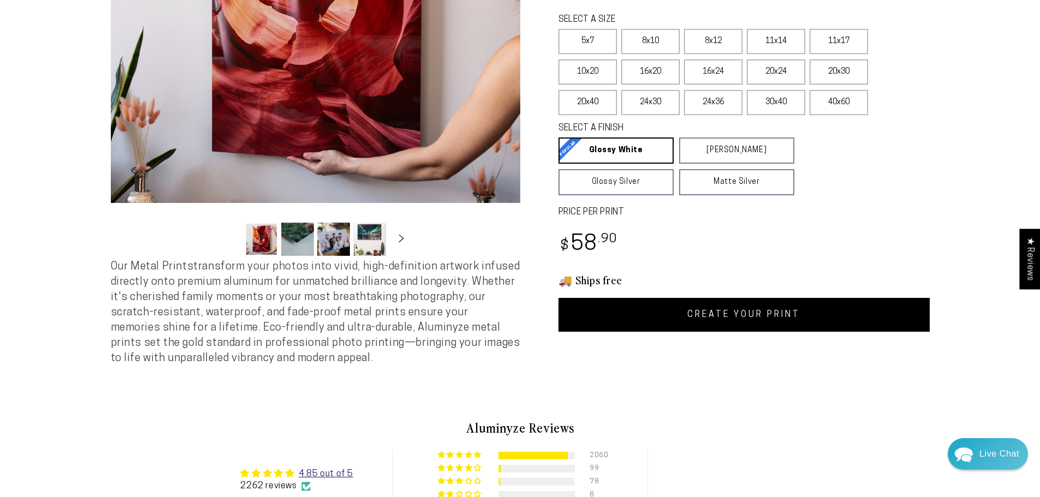
scroll to position [323, 0]
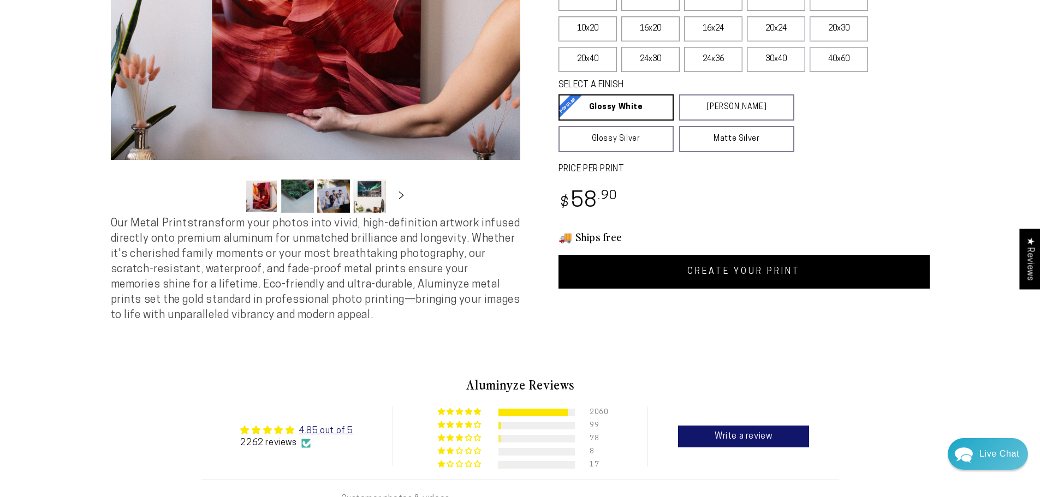
click at [771, 265] on link "CREATE YOUR PRINT" at bounding box center [743, 272] width 371 height 34
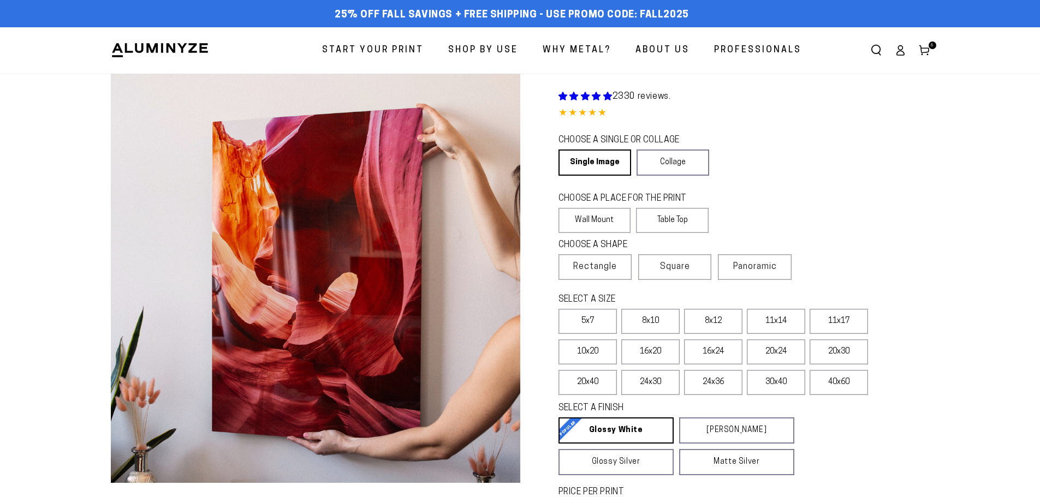
scroll to position [323, 0]
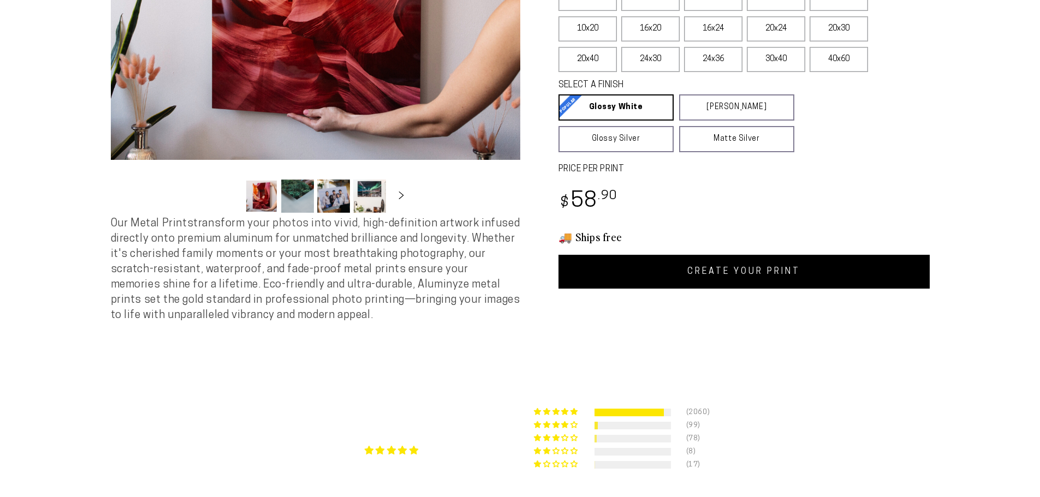
select select "**********"
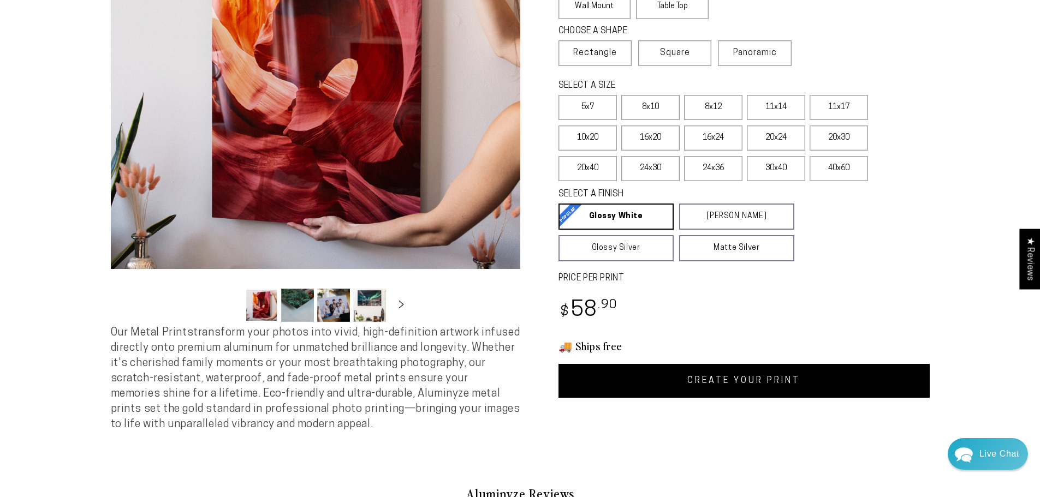
scroll to position [159, 0]
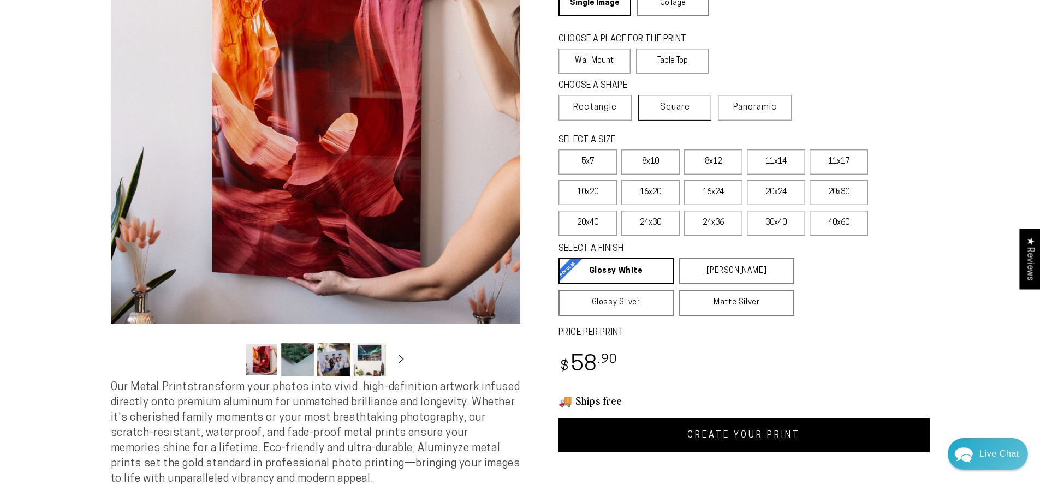
click at [706, 111] on label "Square" at bounding box center [674, 108] width 73 height 26
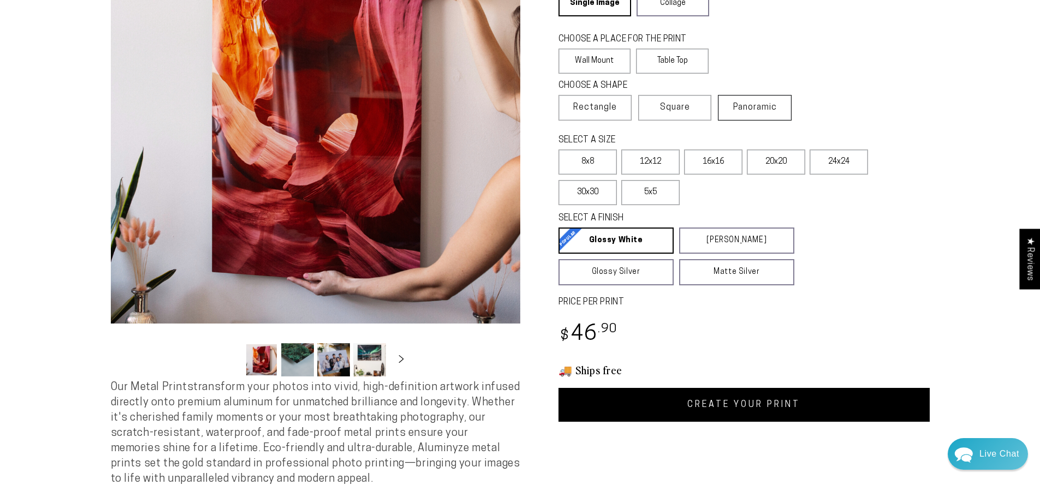
click at [759, 114] on label "Panoramic" at bounding box center [754, 108] width 73 height 26
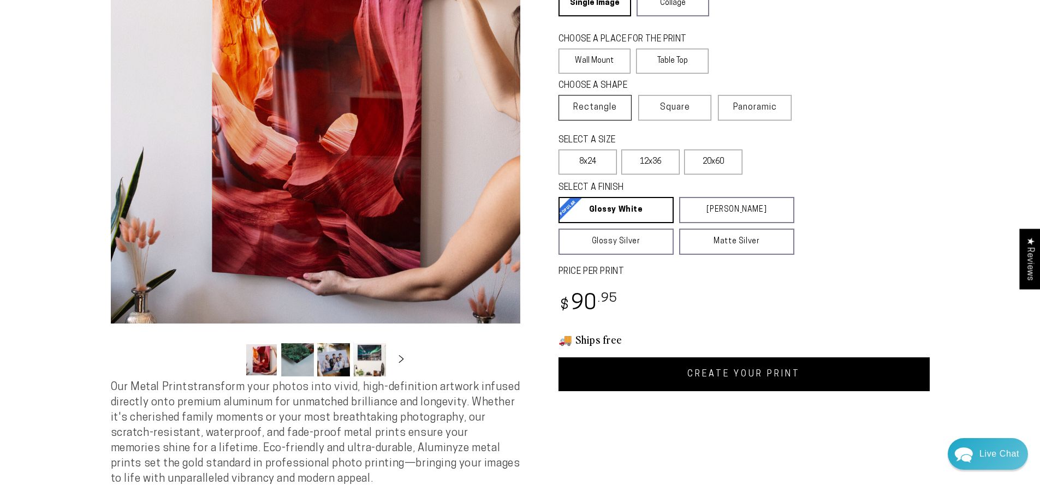
click at [610, 104] on span "Rectangle" at bounding box center [595, 107] width 44 height 13
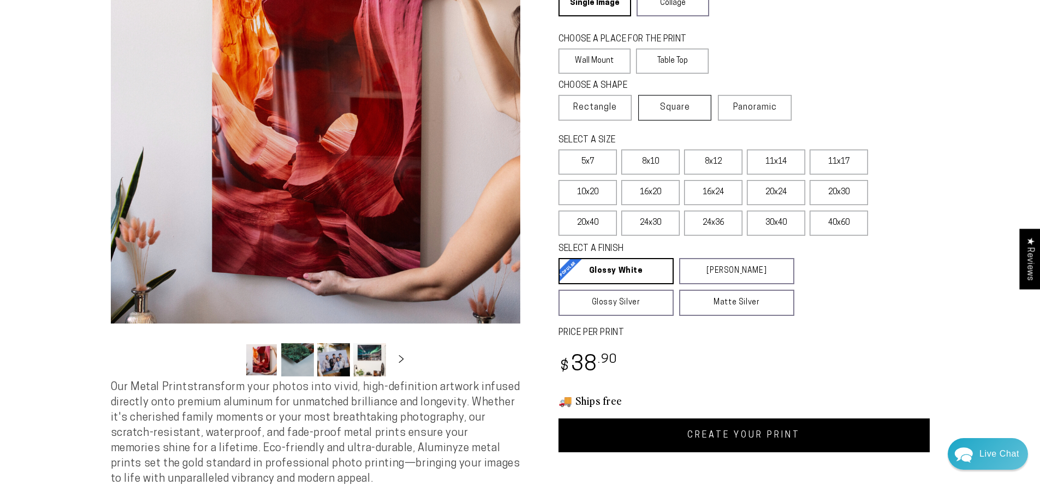
click at [673, 105] on span "Square" at bounding box center [675, 107] width 30 height 13
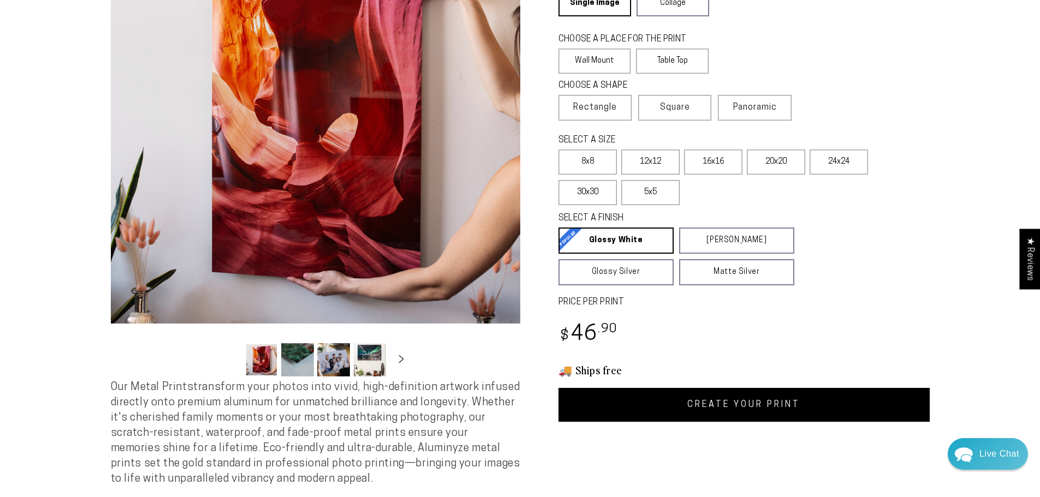
click at [583, 93] on div "CHOOSE A SHAPE Learn more" at bounding box center [676, 87] width 237 height 15
click at [580, 100] on label "Rectangle" at bounding box center [594, 108] width 73 height 26
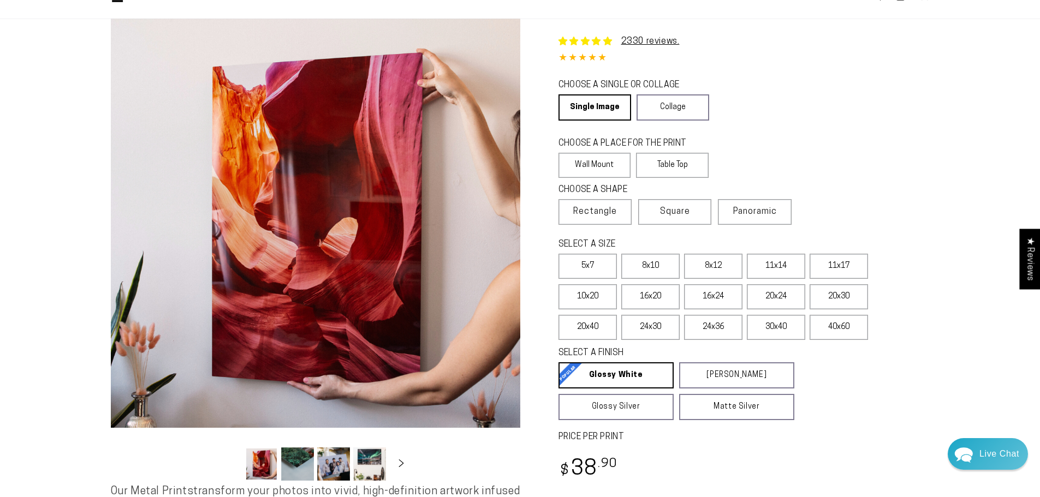
scroll to position [55, 0]
click at [662, 268] on label "8x10" at bounding box center [650, 266] width 58 height 25
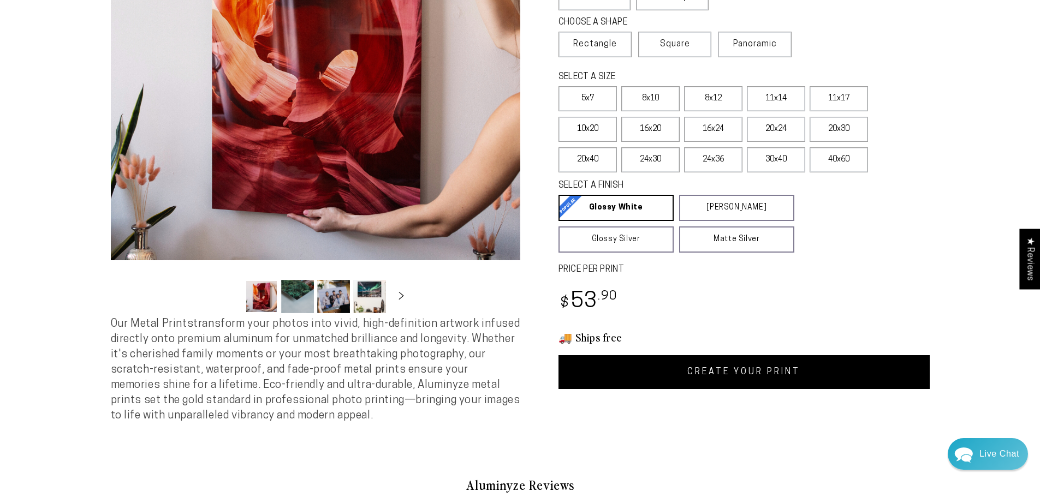
scroll to position [327, 0]
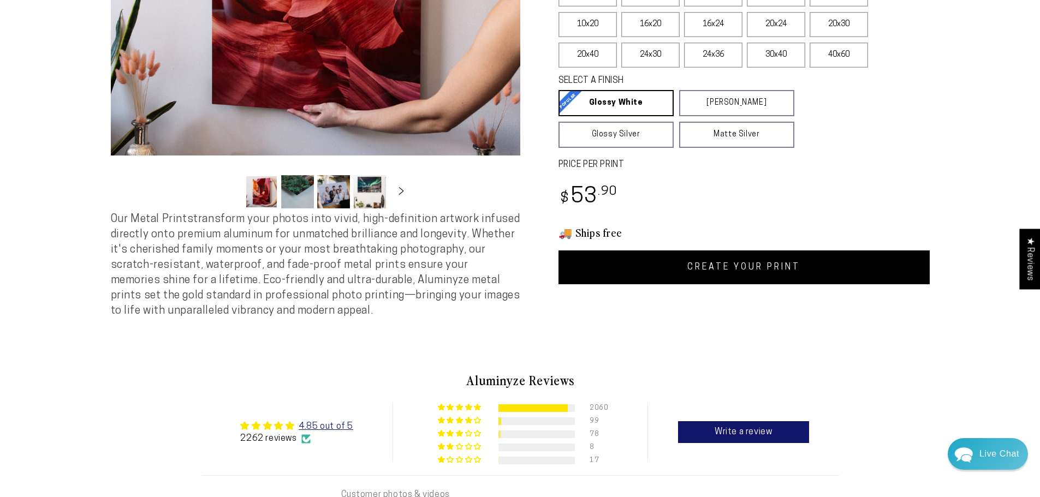
click at [765, 262] on link "CREATE YOUR PRINT" at bounding box center [743, 268] width 371 height 34
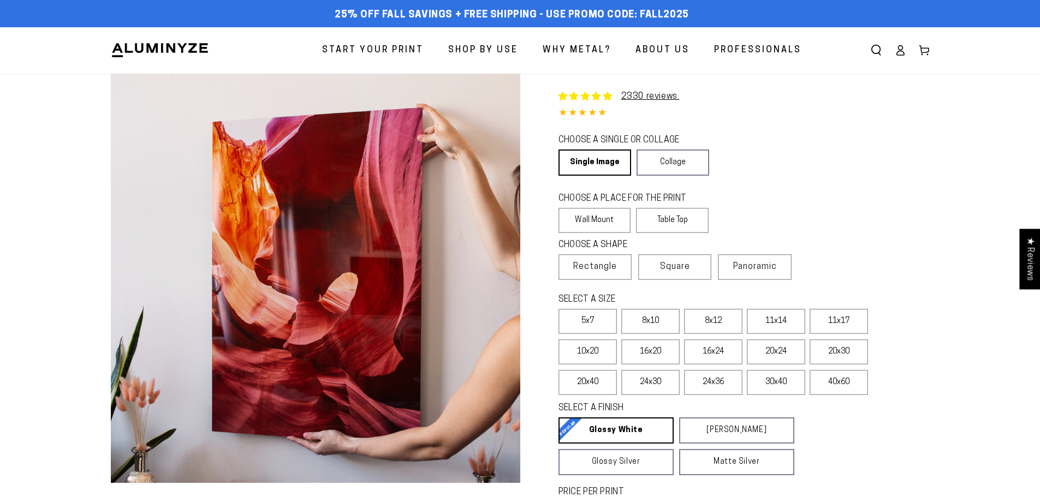
select select "**********"
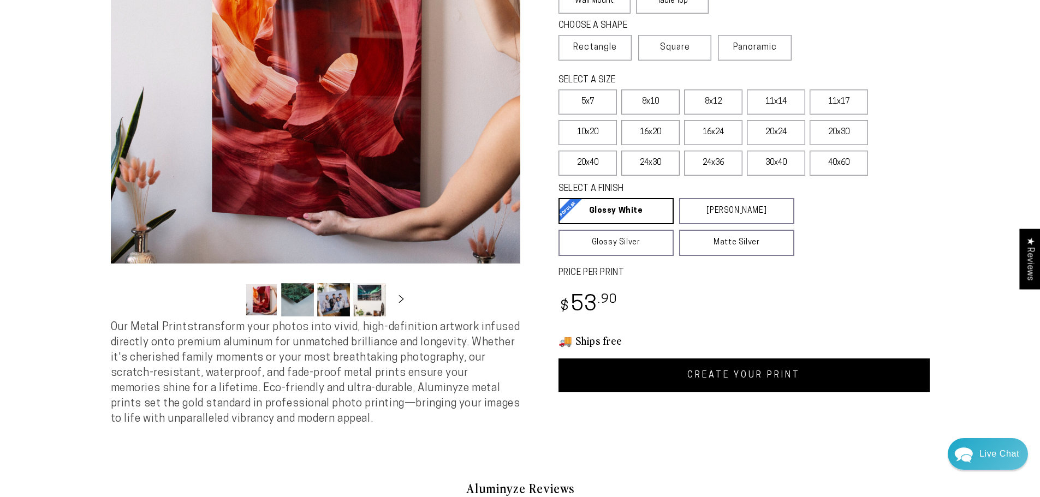
scroll to position [218, 0]
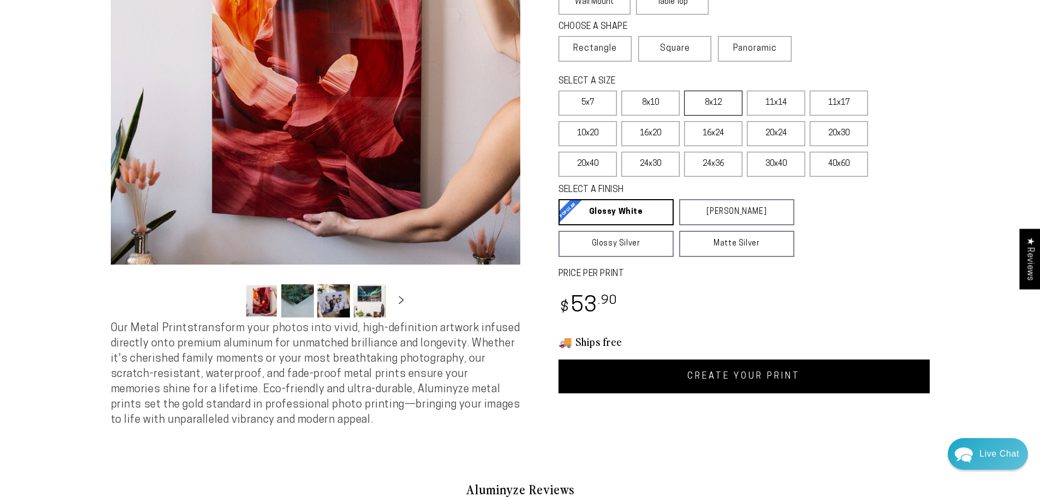
click at [723, 93] on label "8x12" at bounding box center [713, 103] width 58 height 25
click at [742, 381] on link "CREATE YOUR PRINT" at bounding box center [743, 377] width 371 height 34
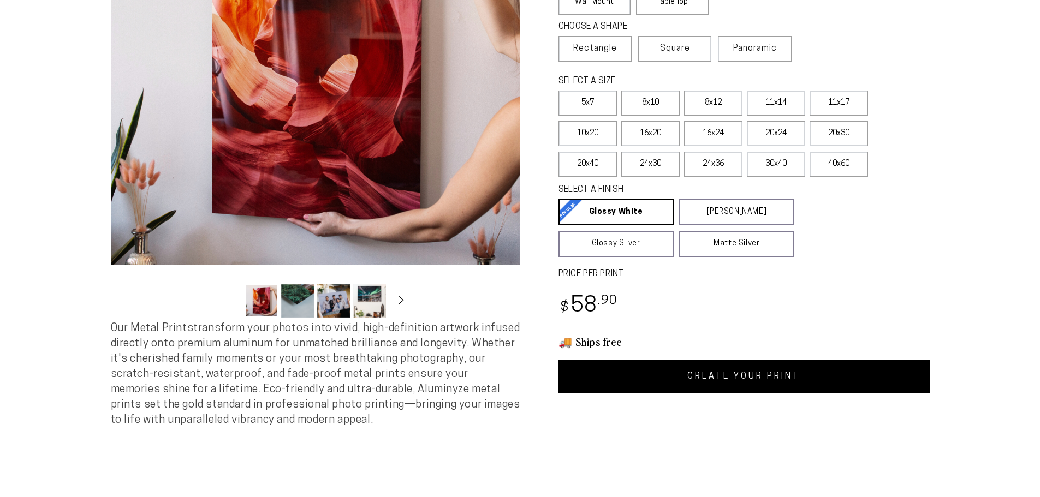
select select "**********"
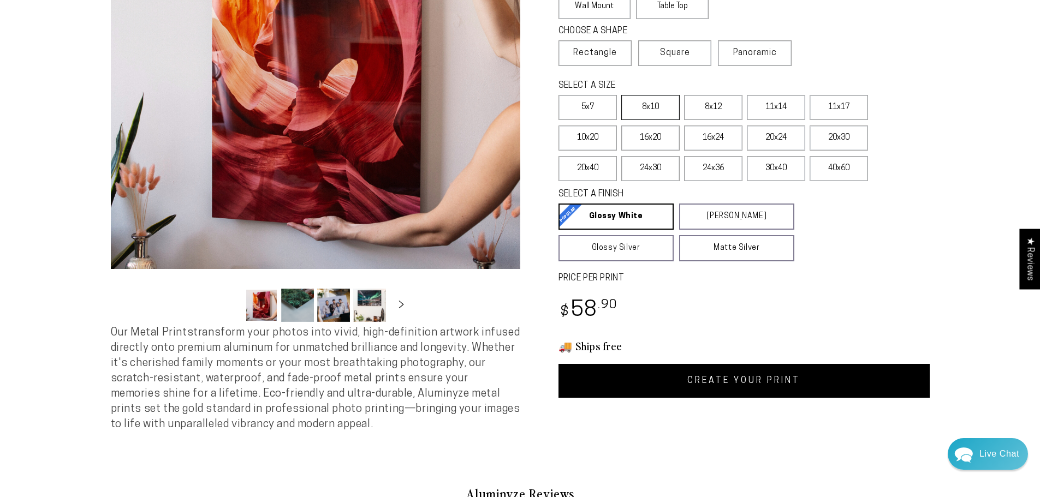
click at [662, 102] on label "8x10" at bounding box center [650, 107] width 58 height 25
click at [778, 381] on link "CREATE YOUR PRINT" at bounding box center [743, 381] width 371 height 34
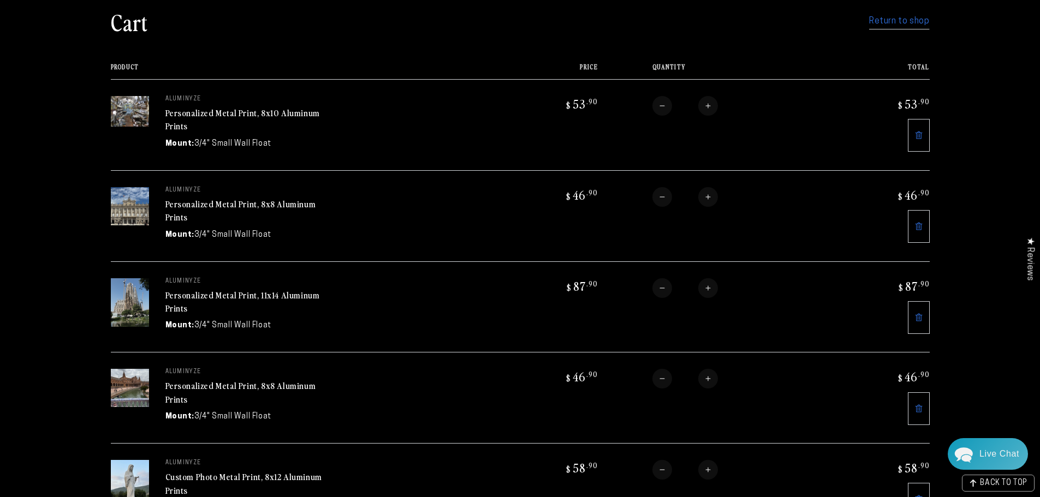
scroll to position [55, 0]
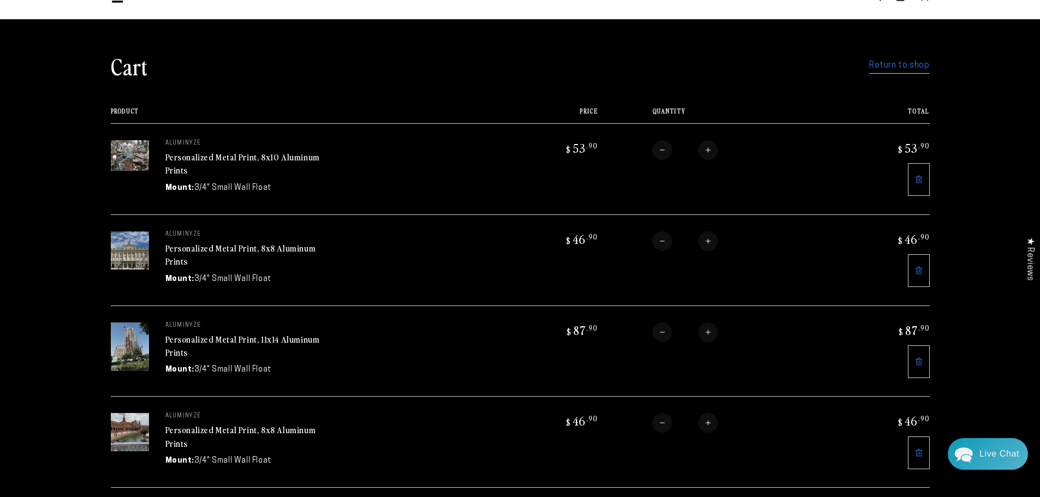
click at [904, 65] on link "Return to shop" at bounding box center [899, 66] width 60 height 16
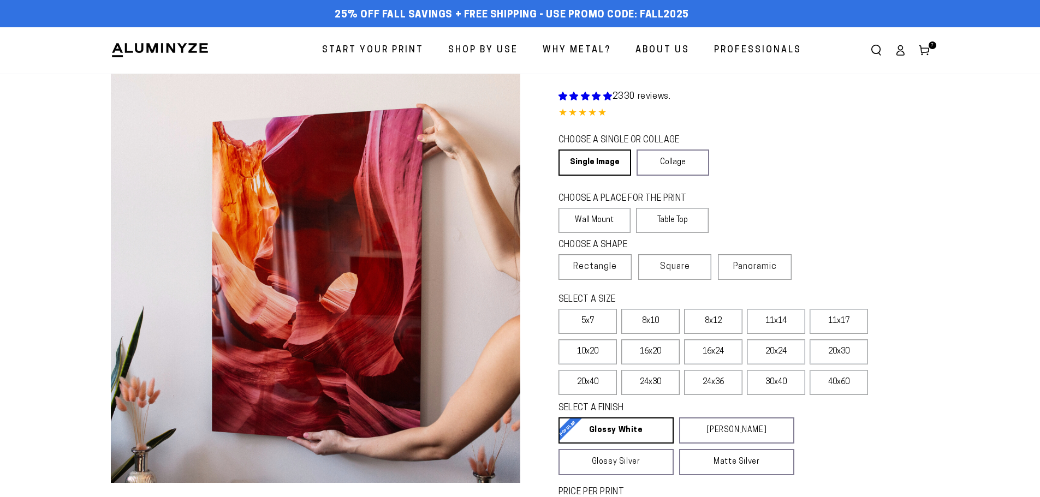
select select "**********"
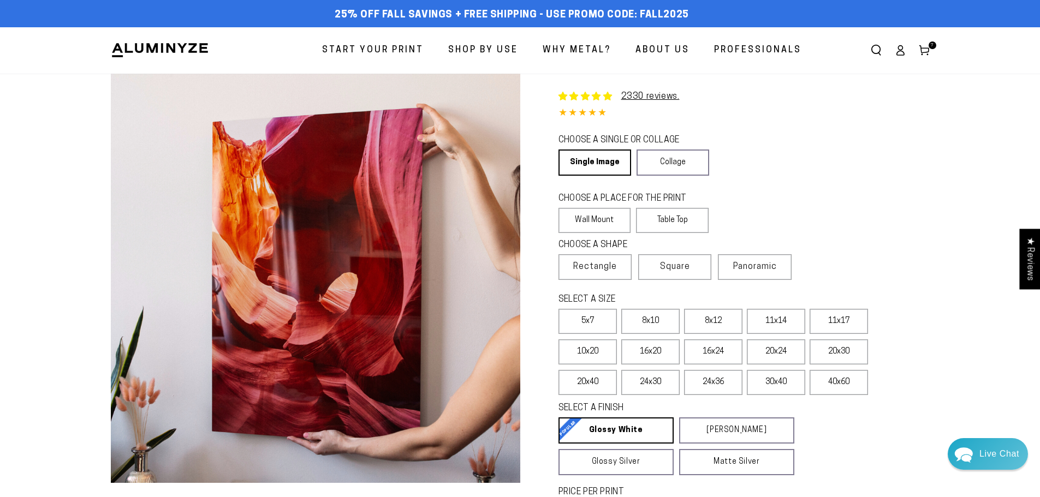
click at [926, 50] on icon at bounding box center [924, 50] width 11 height 11
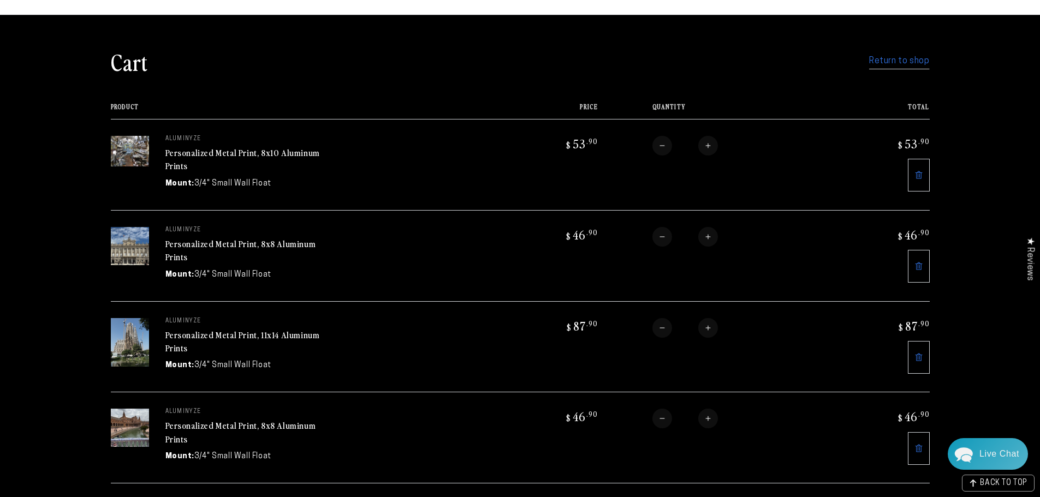
scroll to position [55, 0]
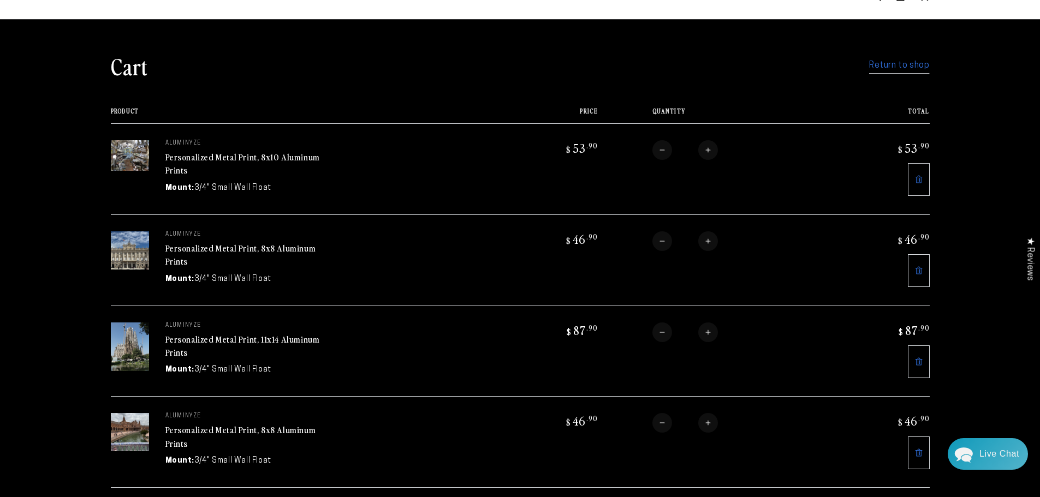
click at [898, 64] on link "Return to shop" at bounding box center [899, 66] width 60 height 16
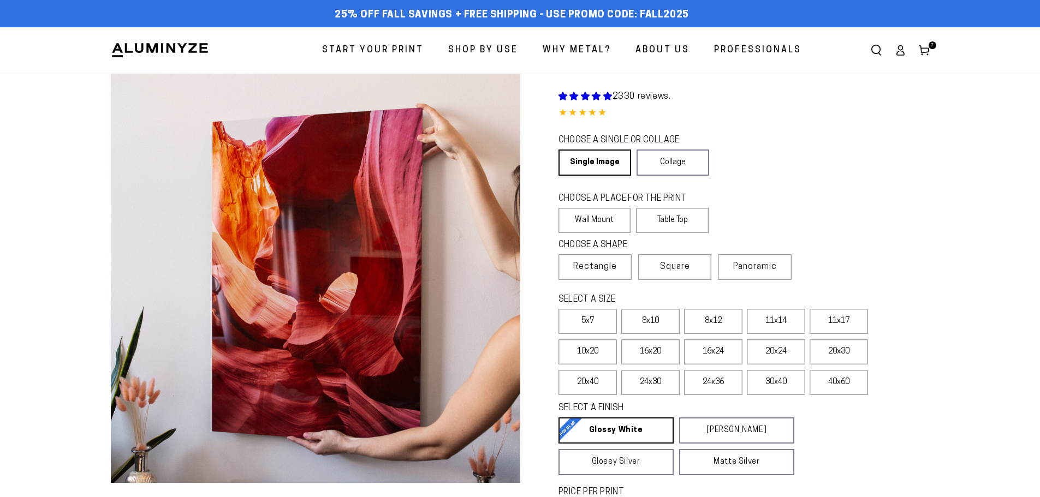
select select "**********"
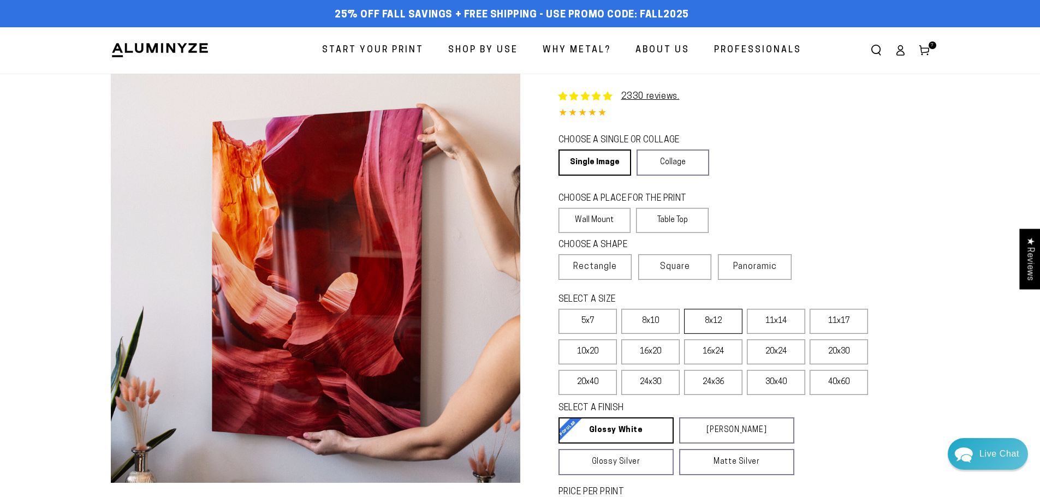
click at [713, 319] on label "8x12" at bounding box center [713, 321] width 58 height 25
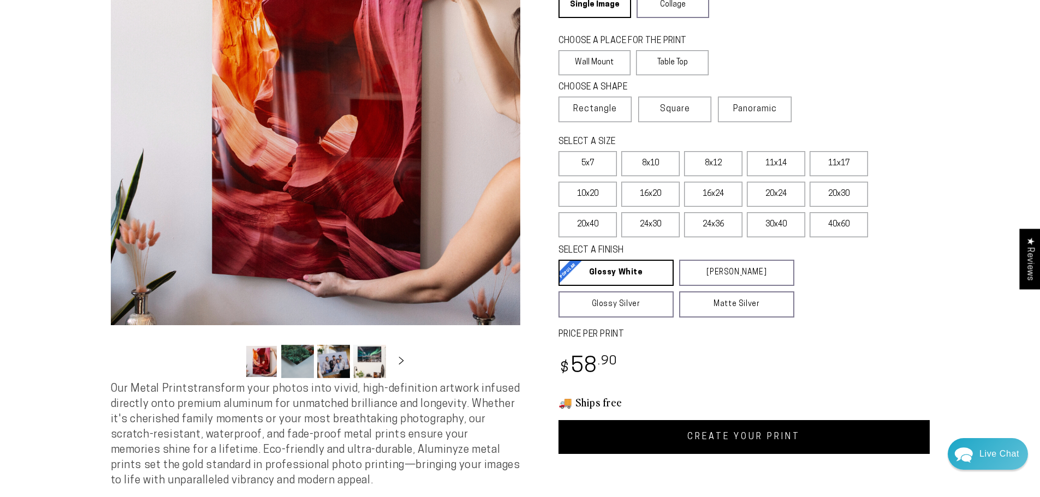
scroll to position [164, 0]
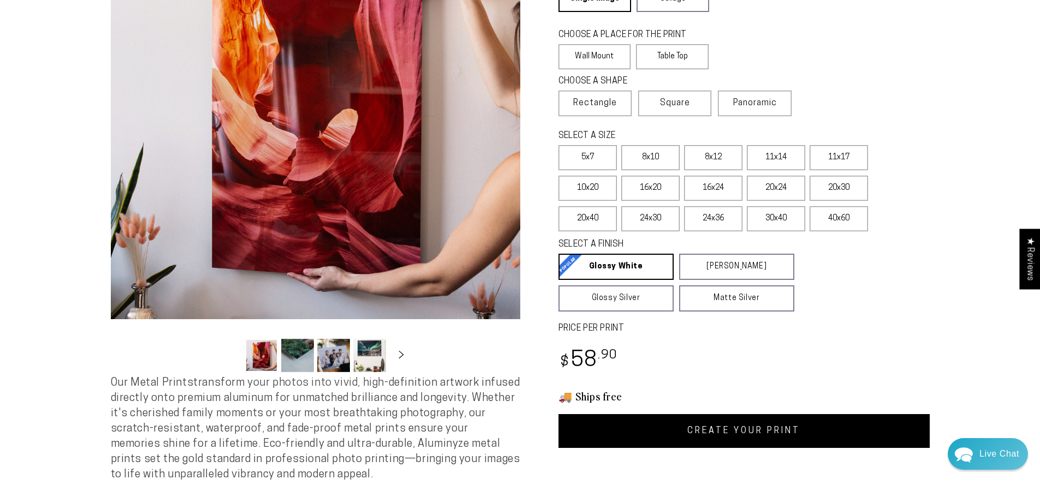
click at [789, 427] on link "CREATE YOUR PRINT" at bounding box center [743, 431] width 371 height 34
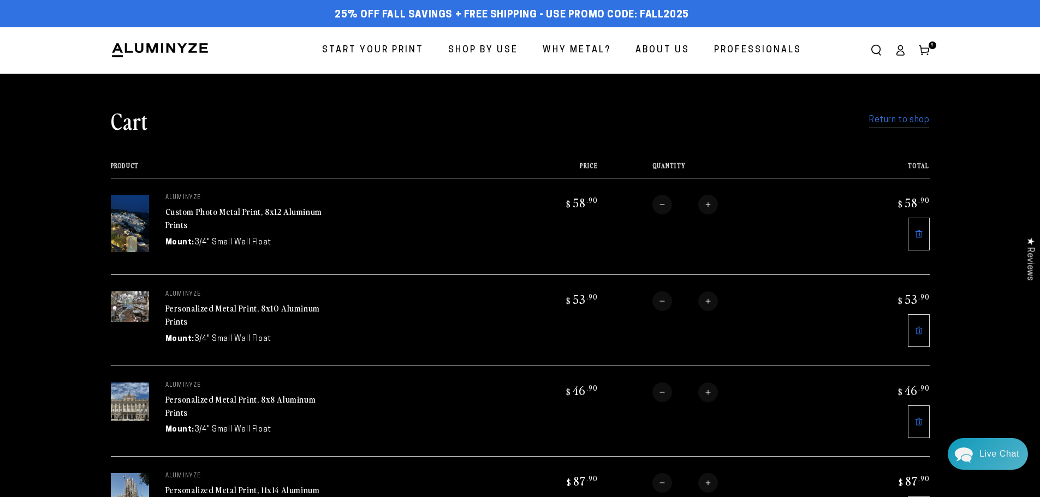
click at [906, 118] on link "Return to shop" at bounding box center [899, 120] width 60 height 16
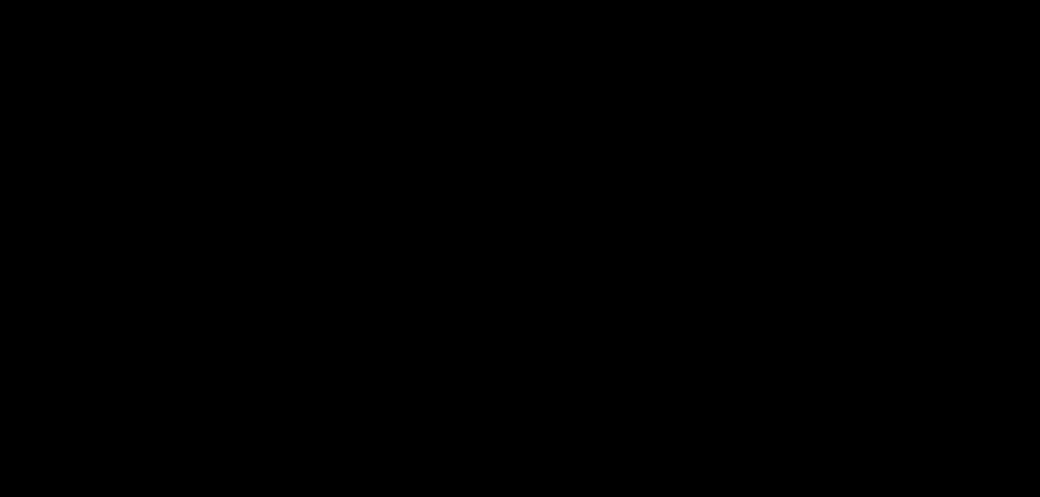
select select "**********"
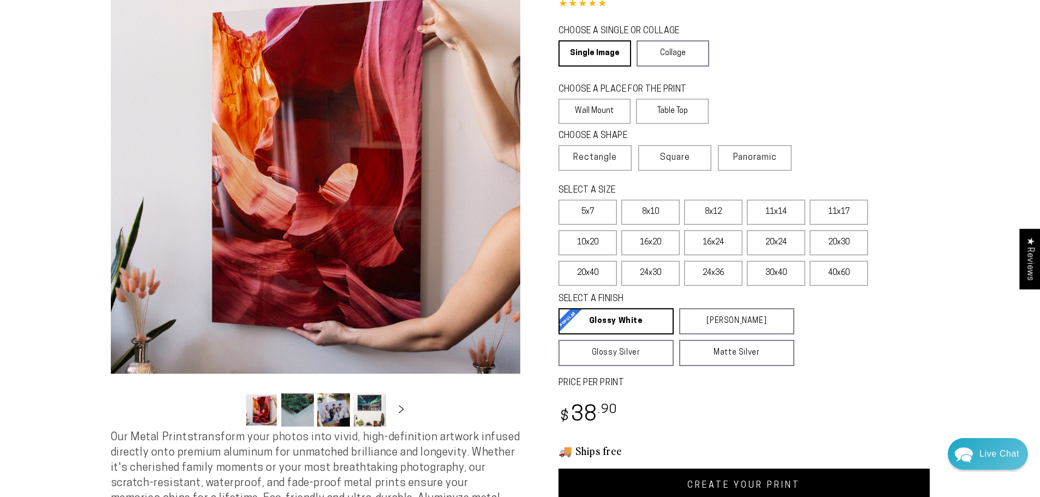
scroll to position [164, 0]
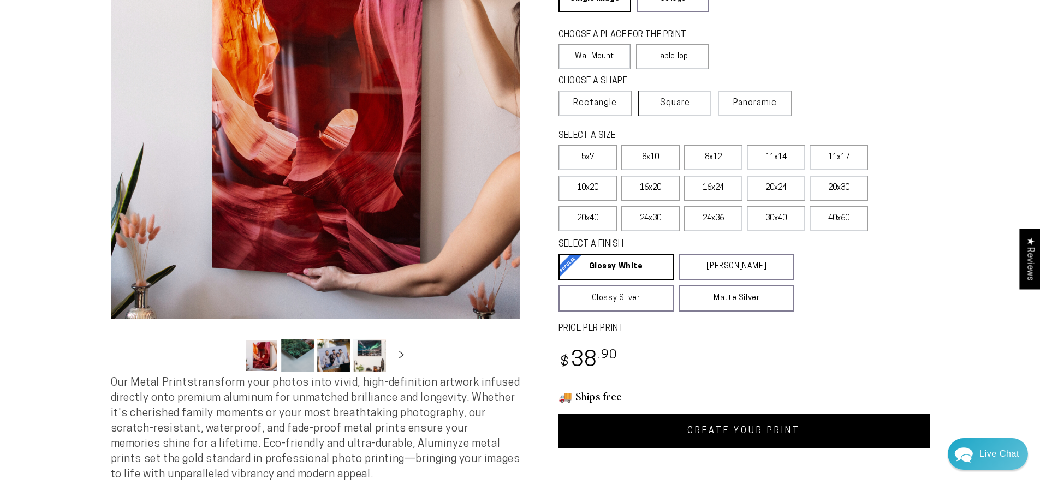
click at [671, 108] on span "Square" at bounding box center [675, 103] width 30 height 13
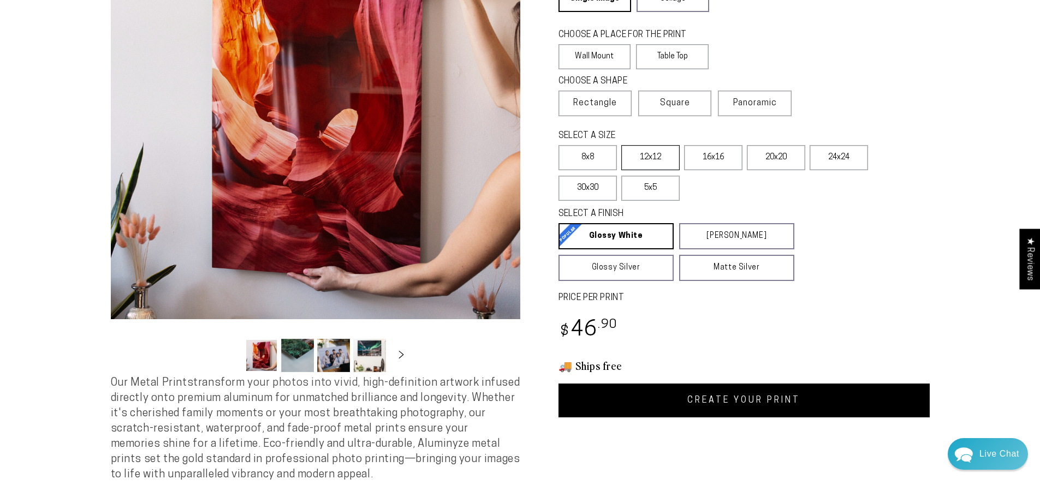
click at [658, 157] on label "12x12" at bounding box center [650, 157] width 58 height 25
click at [740, 398] on link "CREATE YOUR PRINT" at bounding box center [743, 401] width 371 height 34
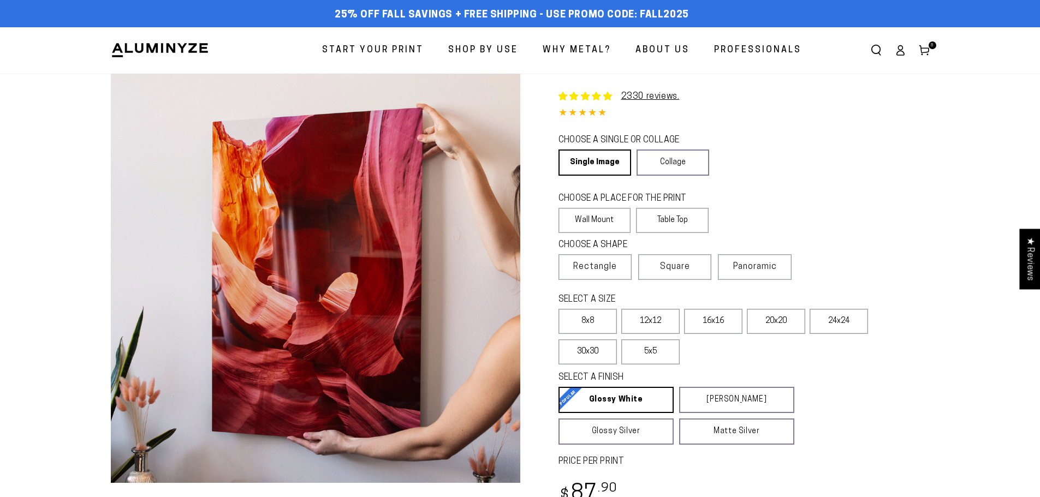
select select "**********"
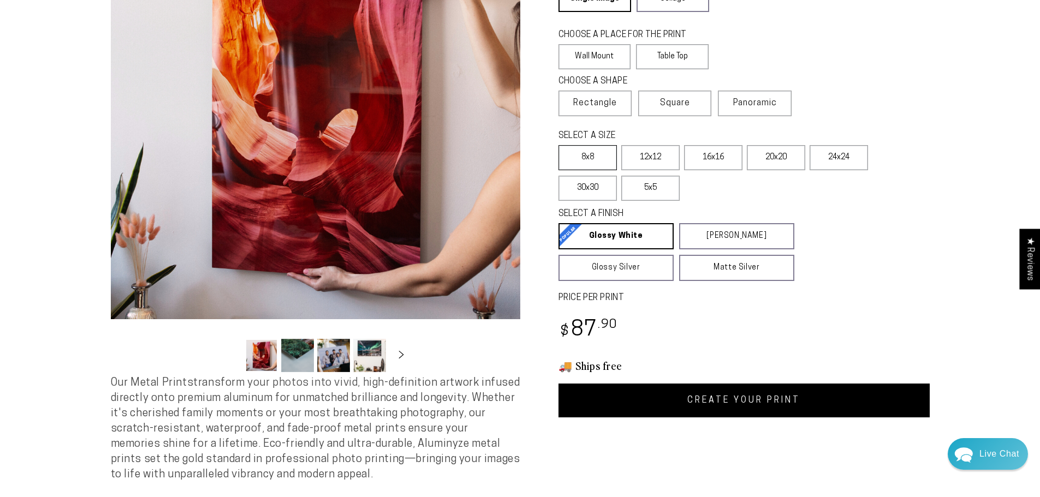
click at [591, 161] on label "8x8" at bounding box center [587, 157] width 58 height 25
click at [842, 403] on link "CREATE YOUR PRINT" at bounding box center [743, 401] width 371 height 34
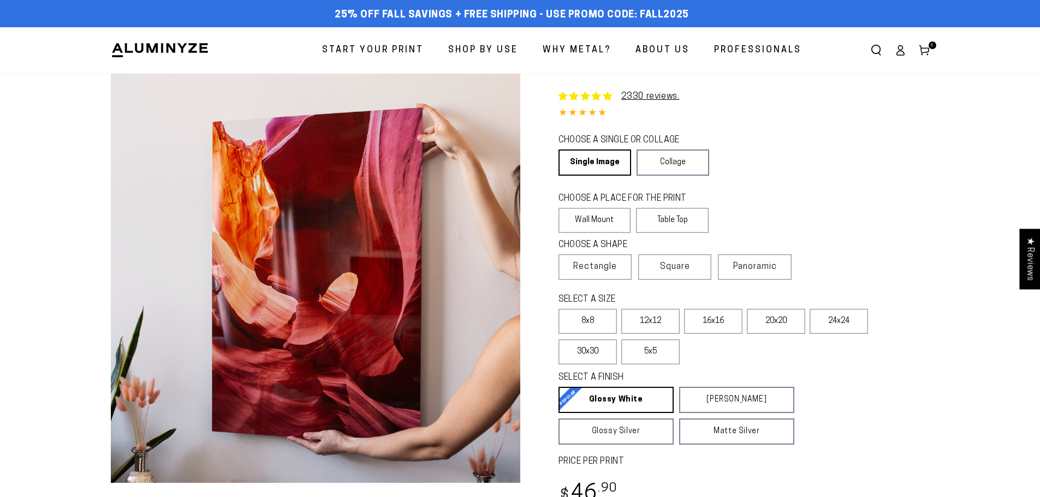
select select "**********"
click at [925, 47] on icon at bounding box center [924, 50] width 11 height 11
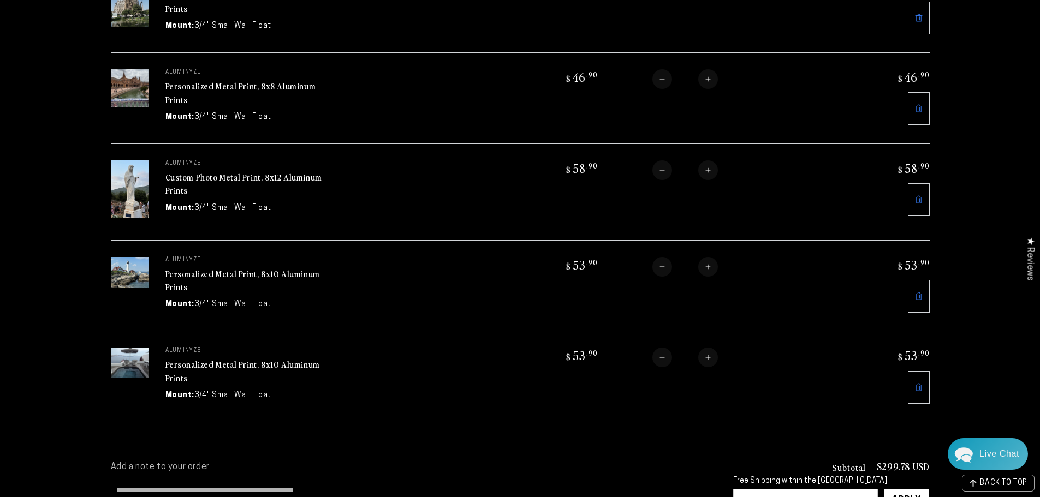
scroll to position [491, 0]
